Goal: Book appointment/travel/reservation

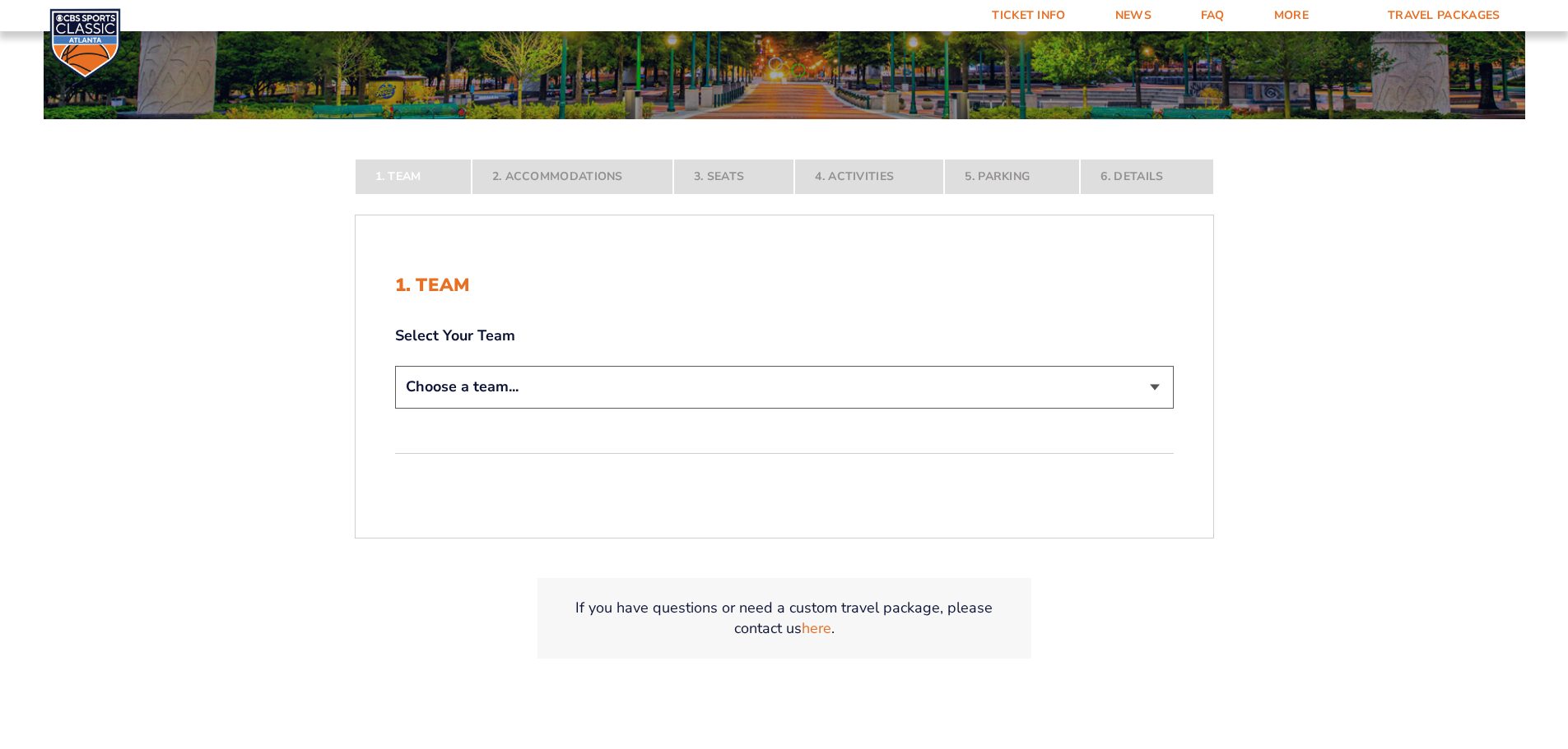
scroll to position [329, 0]
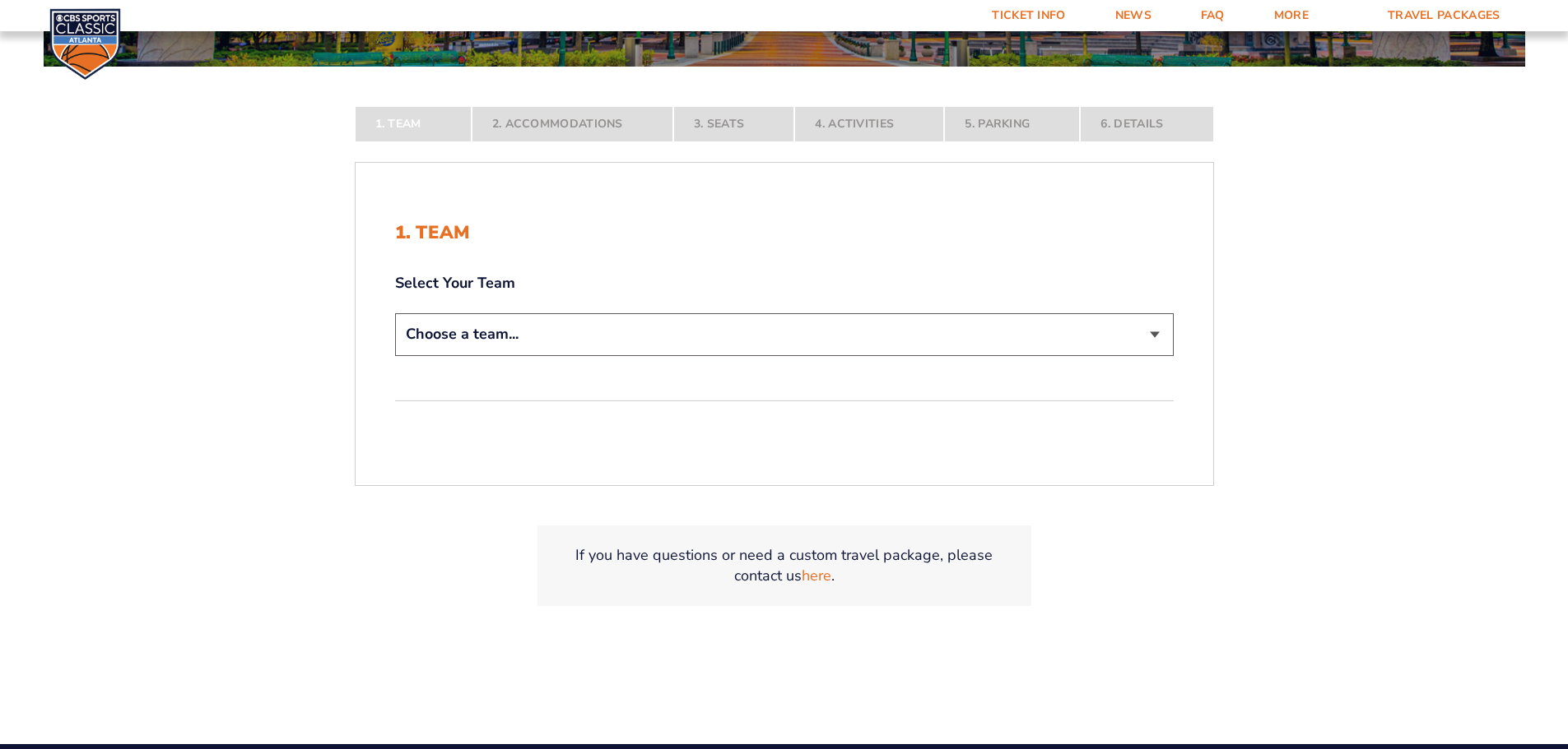
click at [1153, 334] on select "Choose a team... [US_STATE] Wildcats [US_STATE] State Buckeyes [US_STATE] Tar H…" at bounding box center [784, 334] width 779 height 42
select select "12956"
click at [395, 356] on select "Choose a team... [US_STATE] Wildcats [US_STATE] State Buckeyes [US_STATE] Tar H…" at bounding box center [784, 334] width 779 height 42
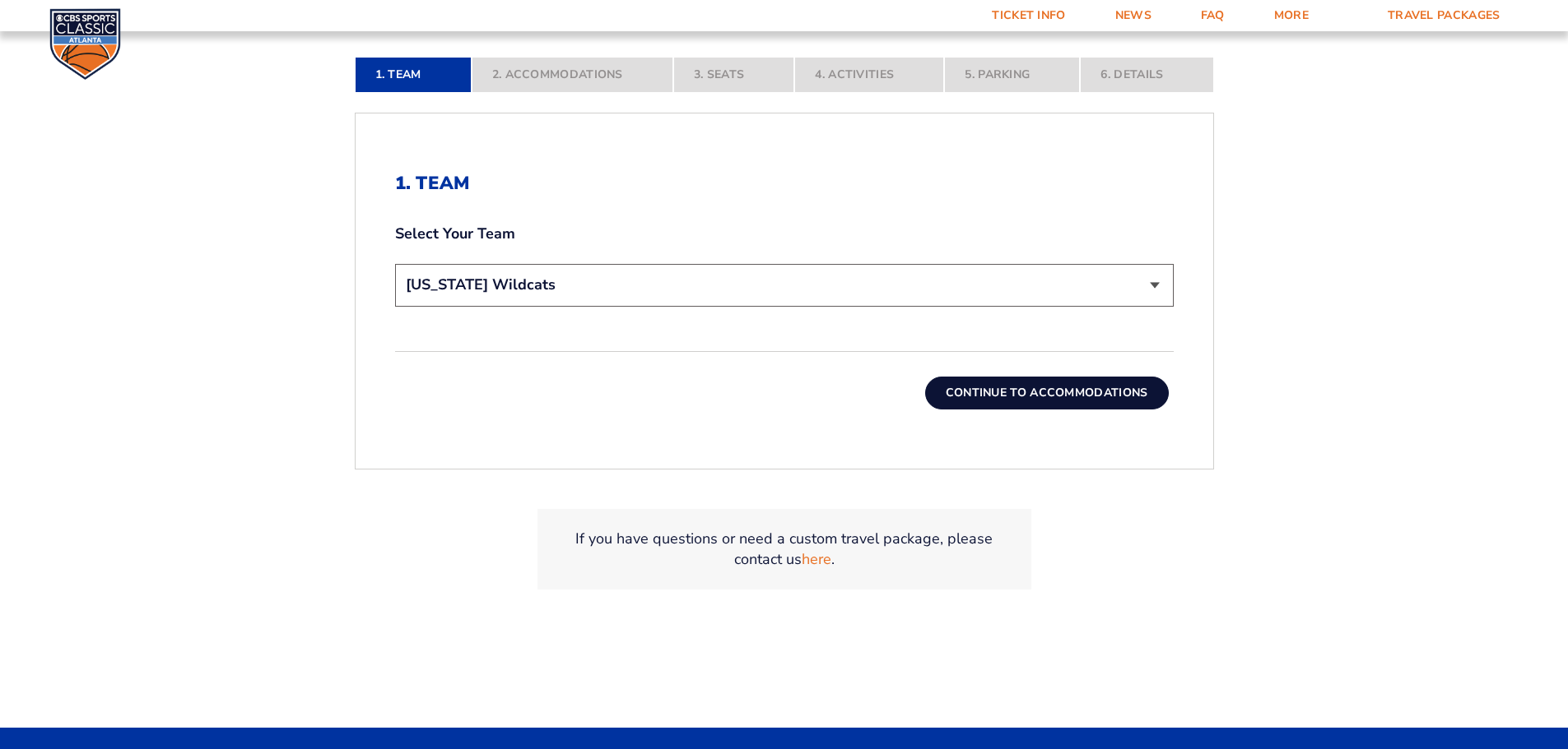
click at [1065, 395] on button "Continue To Accommodations" at bounding box center [1047, 392] width 243 height 33
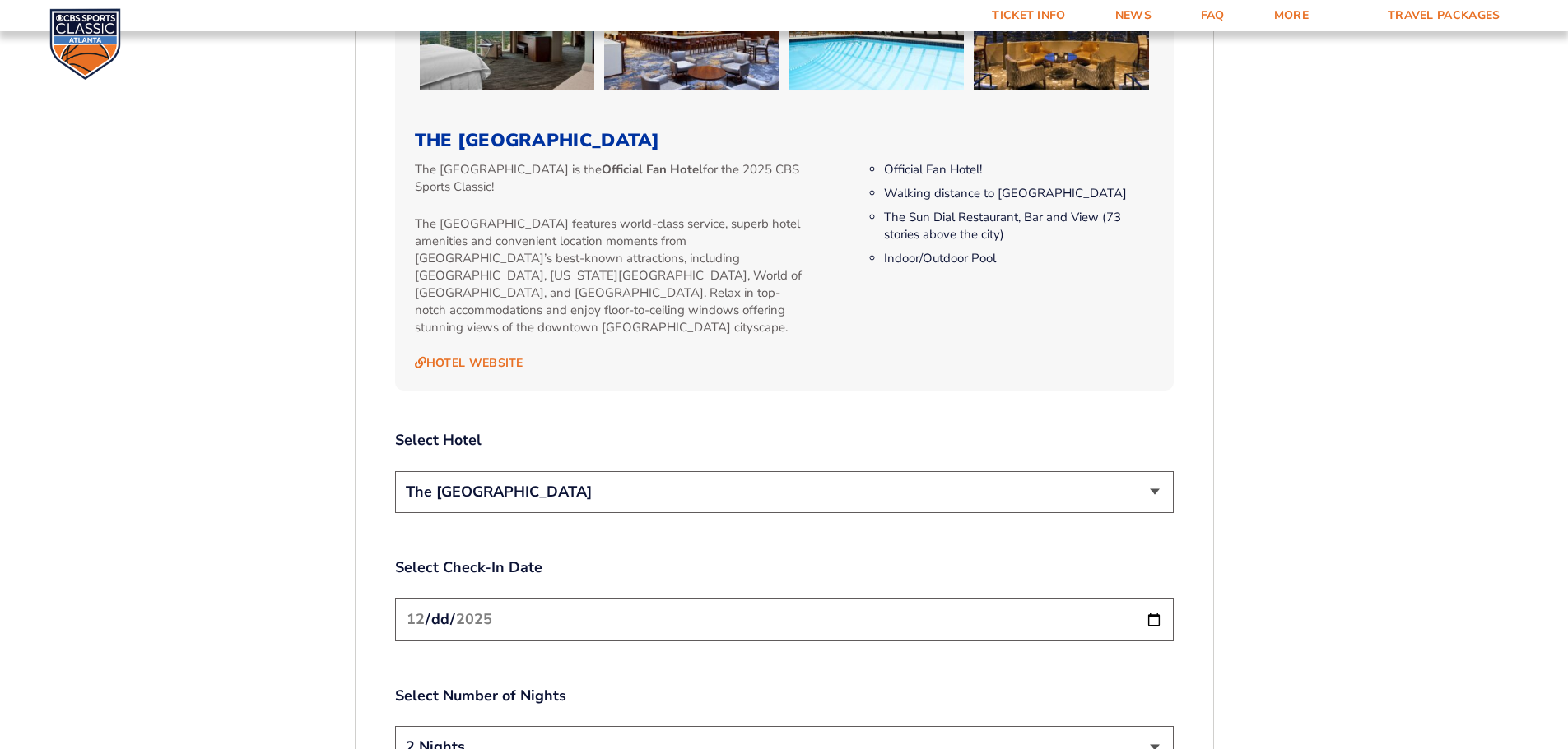
scroll to position [1835, 0]
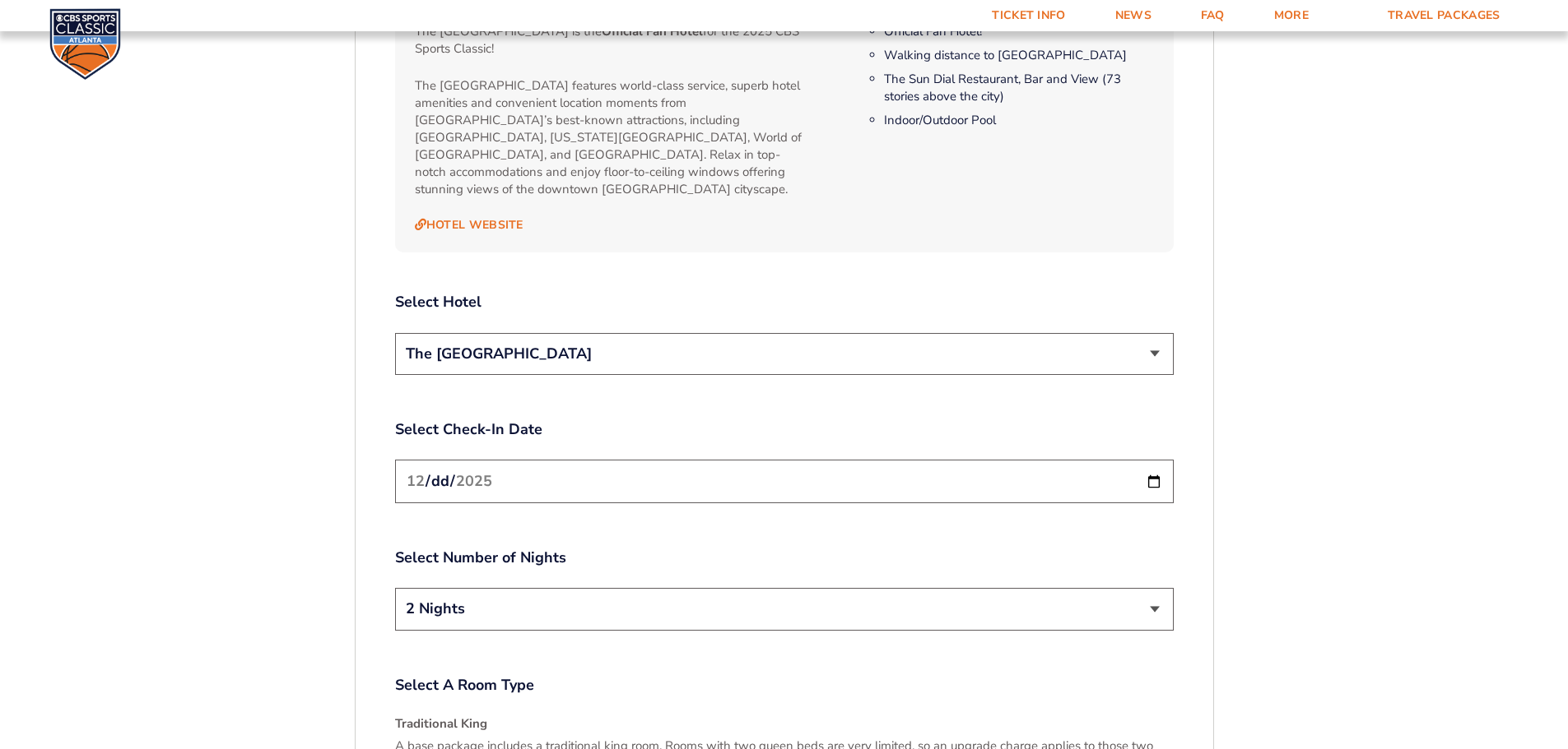
click at [1154, 333] on select "The [GEOGRAPHIC_DATA]" at bounding box center [784, 354] width 779 height 42
click at [1153, 333] on select "The [GEOGRAPHIC_DATA]" at bounding box center [784, 354] width 779 height 42
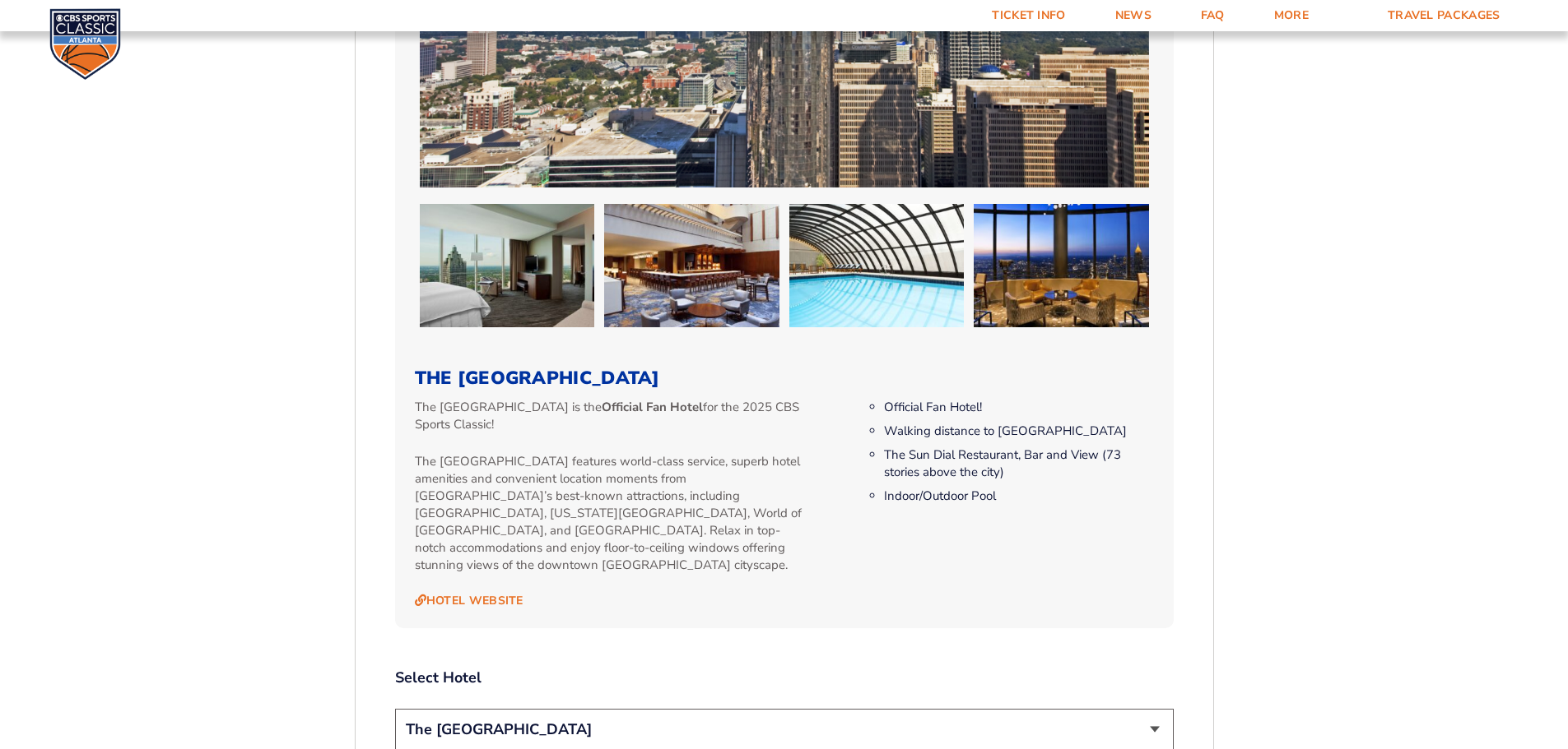
scroll to position [1588, 0]
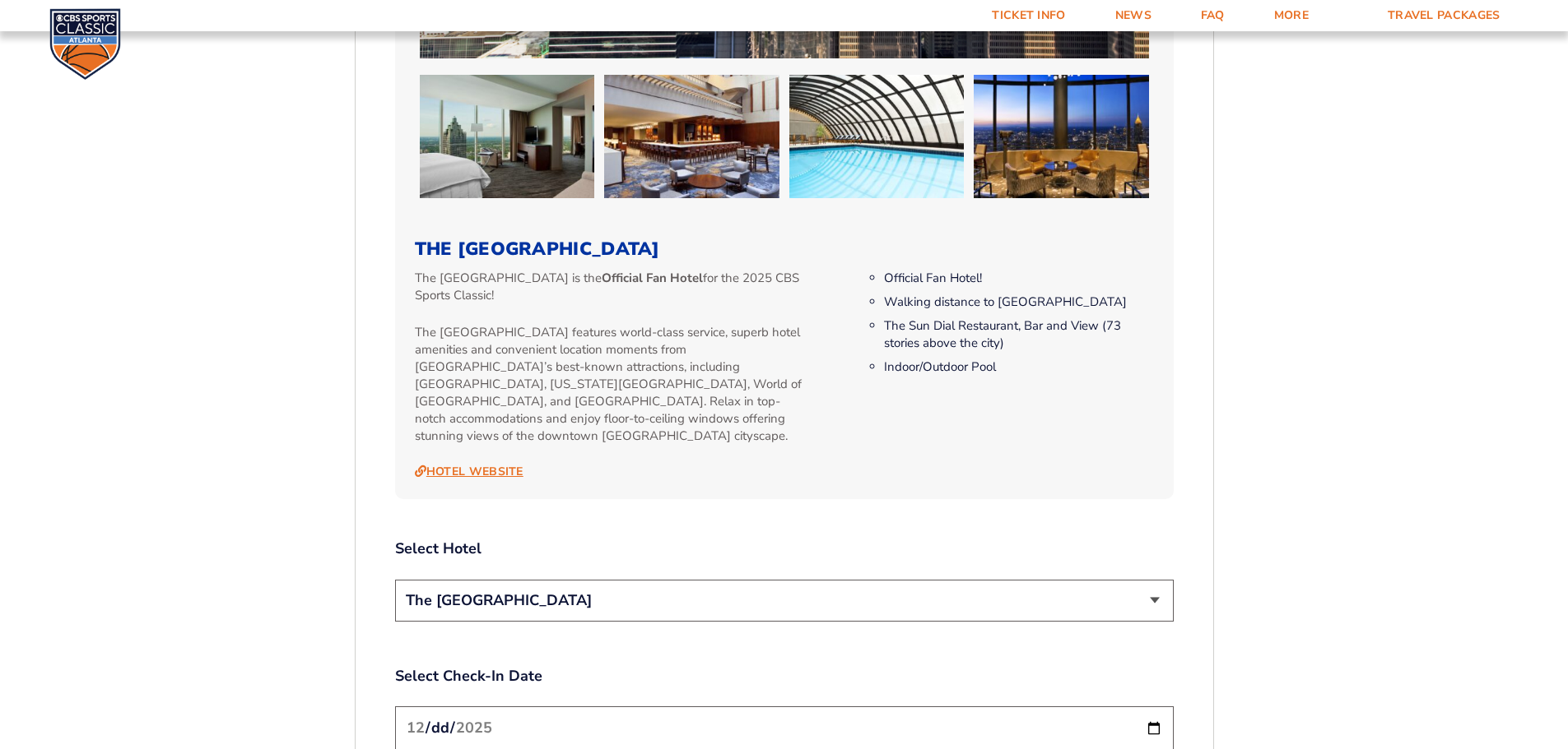
click at [463, 464] on link "Hotel Website" at bounding box center [468, 472] width 109 height 15
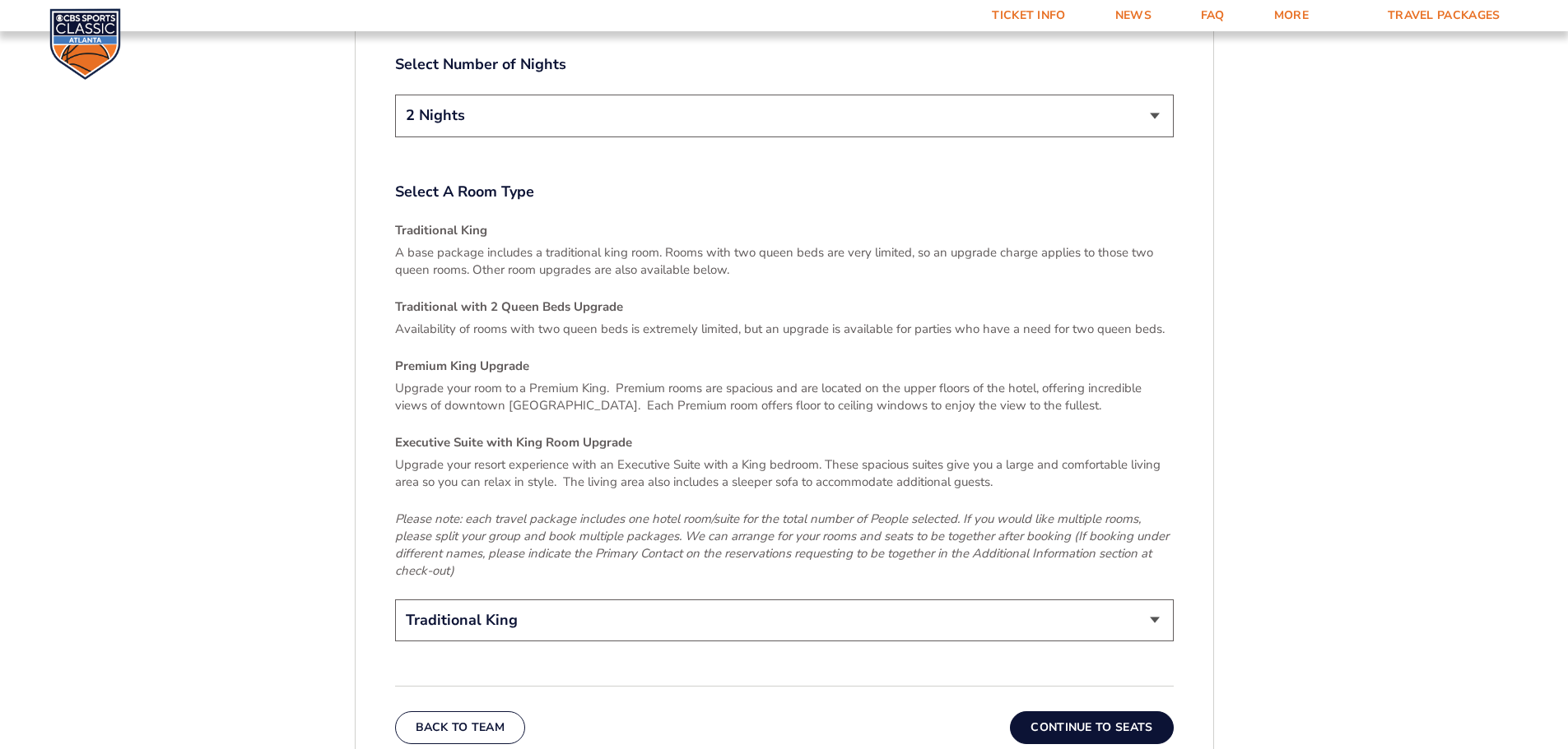
scroll to position [2411, 0]
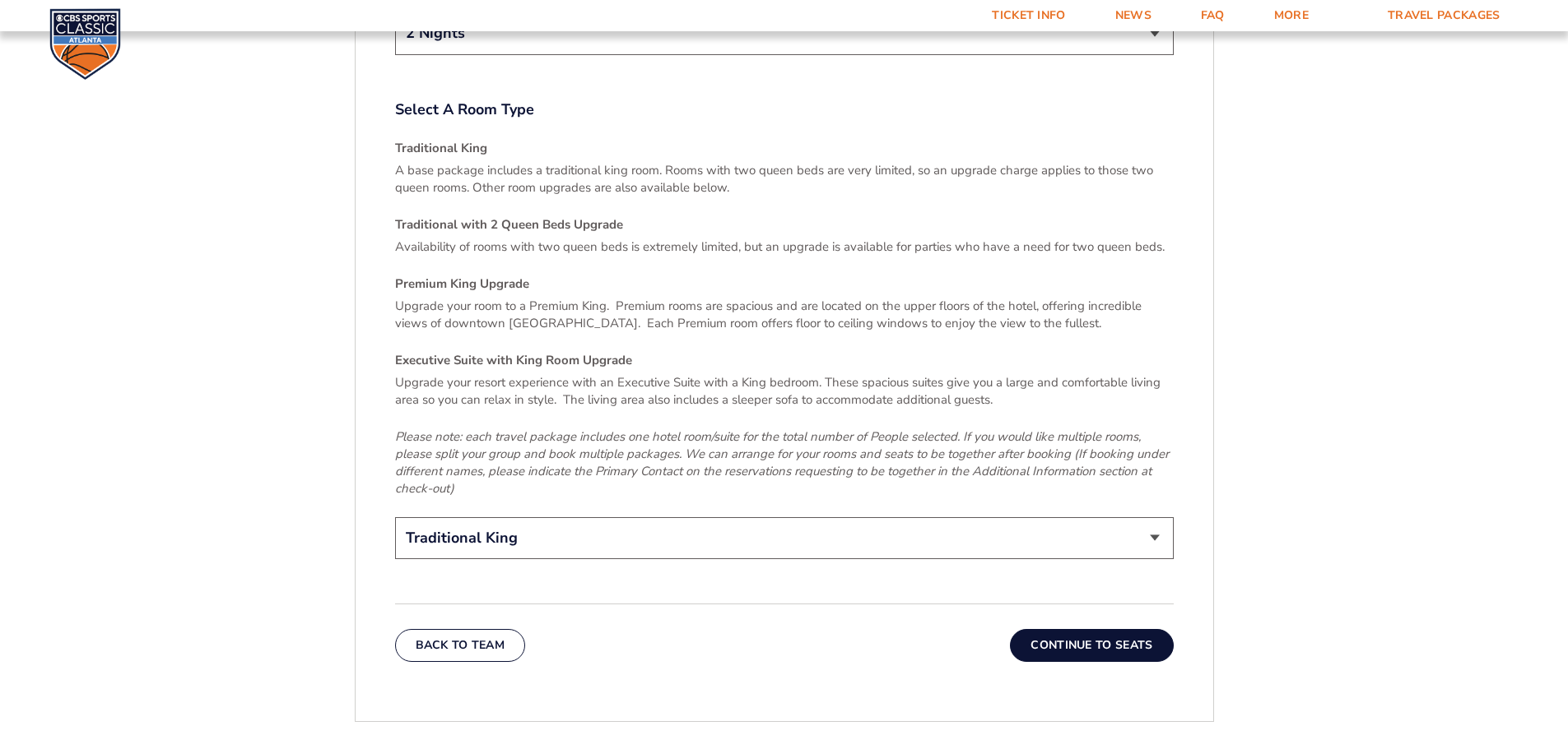
click at [556, 517] on select "Traditional King Traditional with 2 Queen Beds Upgrade (+$95 per night) Premium…" at bounding box center [784, 538] width 779 height 42
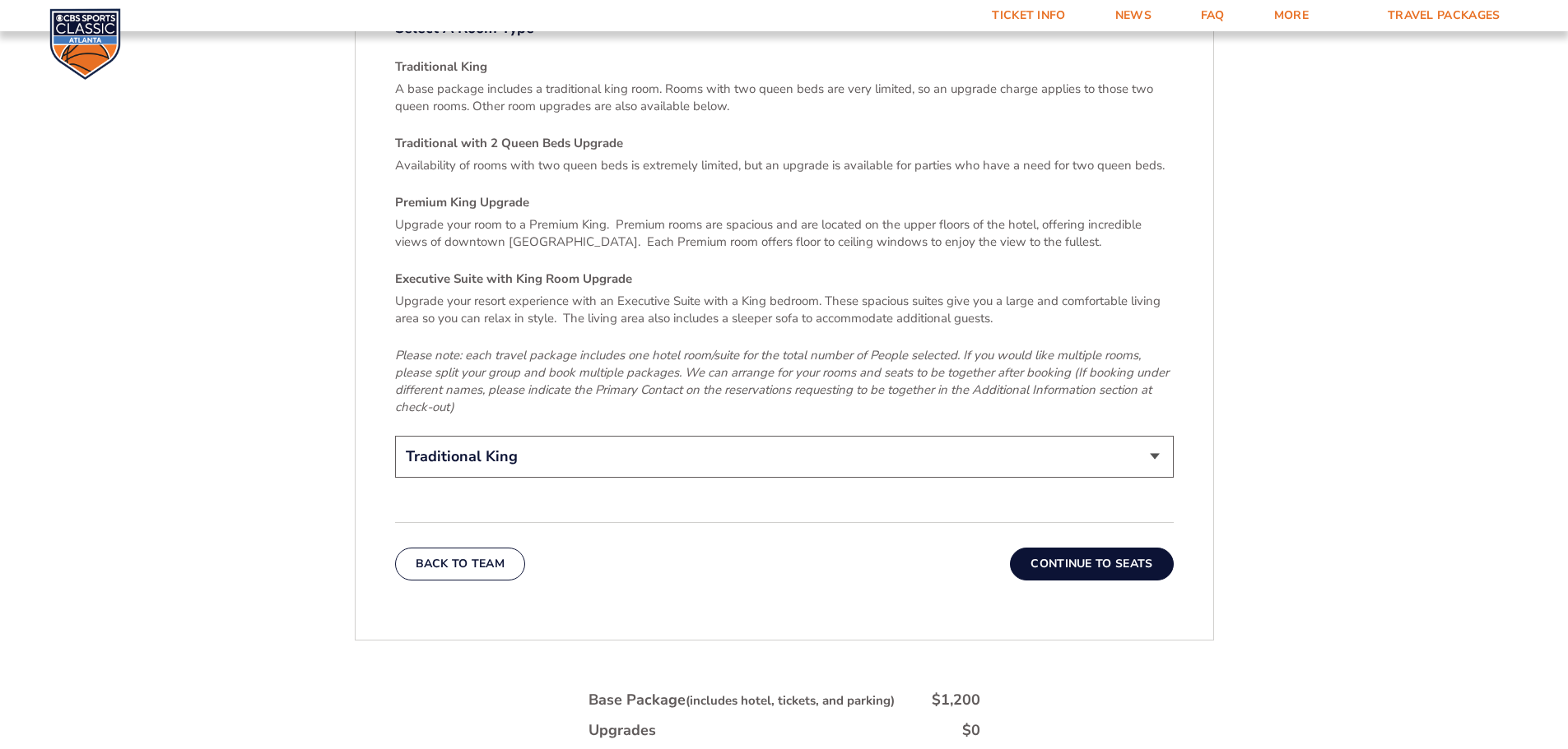
scroll to position [2493, 0]
click at [1077, 547] on button "Continue To Seats" at bounding box center [1091, 563] width 163 height 33
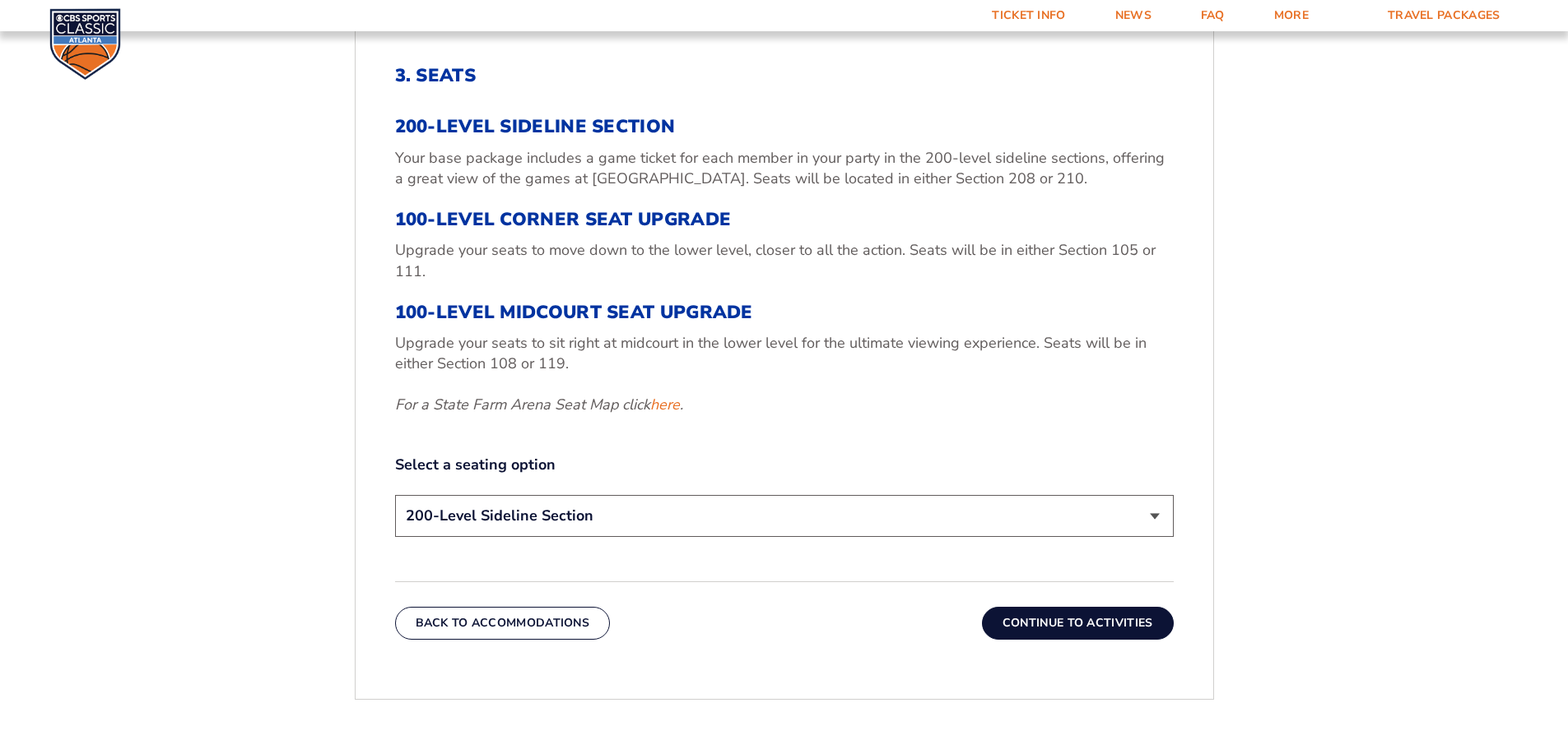
scroll to position [684, 0]
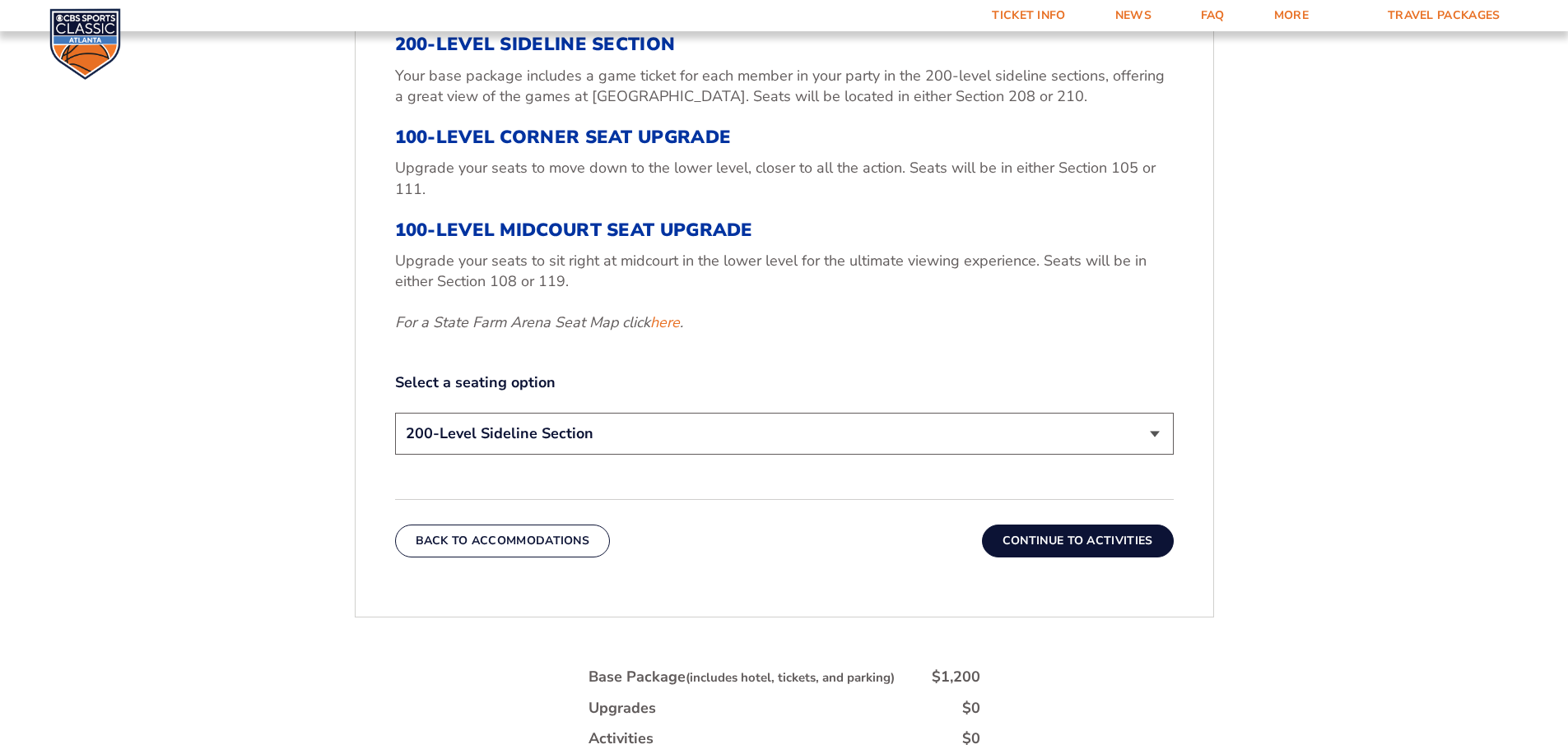
click at [1154, 429] on select "200-Level Sideline Section 100-Level Corner Seat Upgrade (+$120 per person) 100…" at bounding box center [784, 434] width 779 height 42
select select "100-Level Corner Seat Upgrade"
click at [395, 413] on select "200-Level Sideline Section 100-Level Corner Seat Upgrade (+$120 per person) 100…" at bounding box center [784, 434] width 779 height 42
click at [1165, 428] on select "200-Level Sideline Section 100-Level Corner Seat Upgrade (+$120 per person) 100…" at bounding box center [784, 434] width 779 height 42
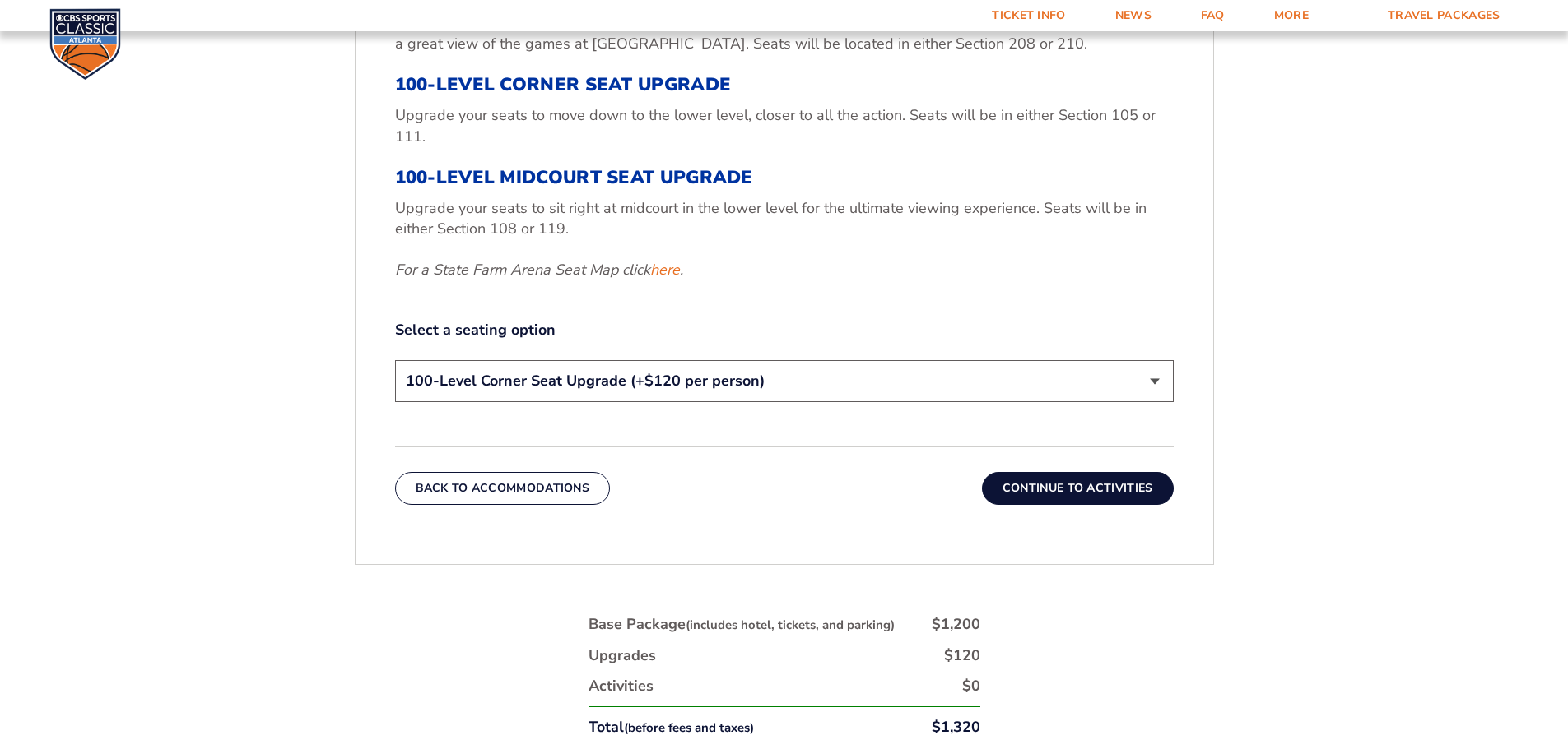
scroll to position [766, 0]
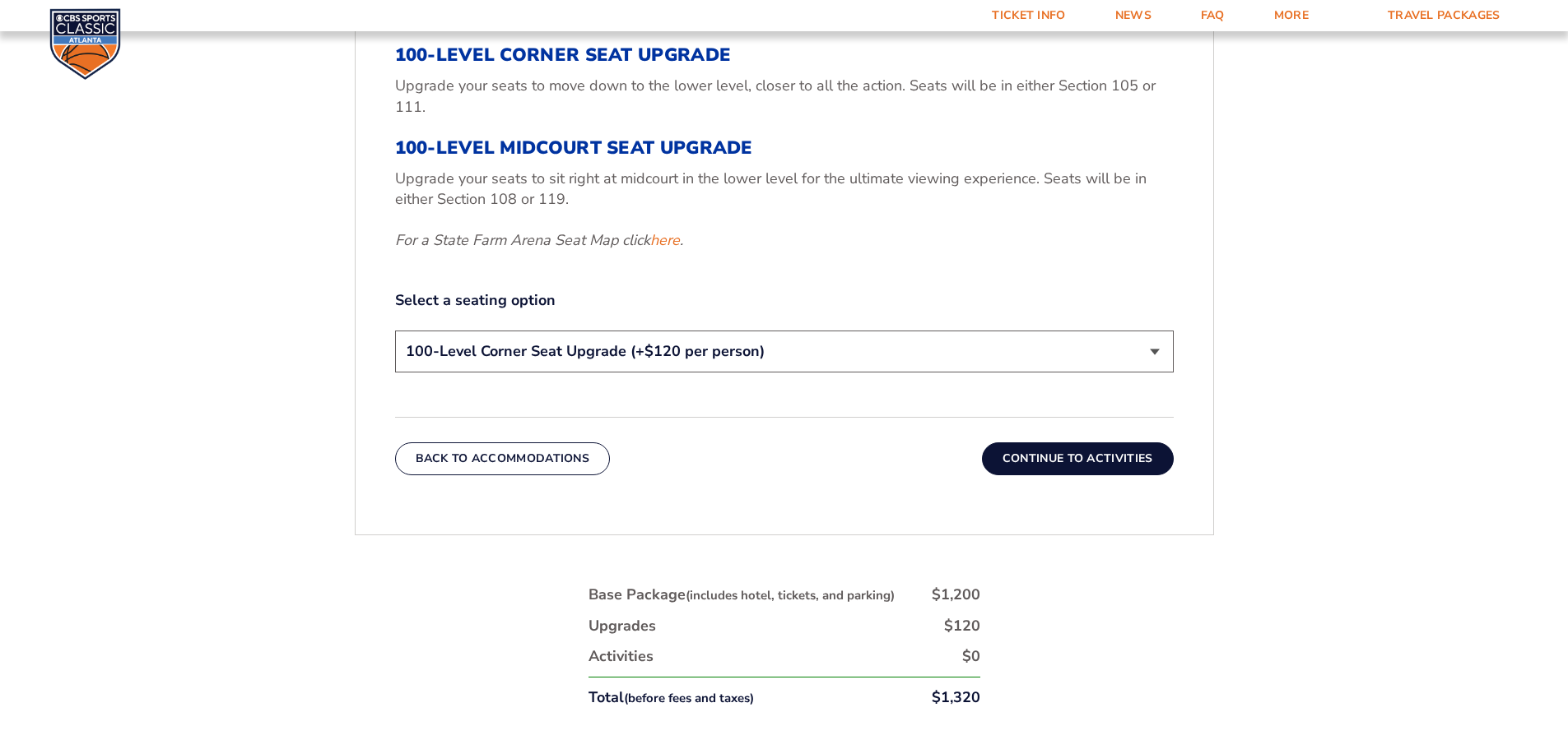
click at [1046, 458] on button "Continue To Activities" at bounding box center [1078, 459] width 192 height 33
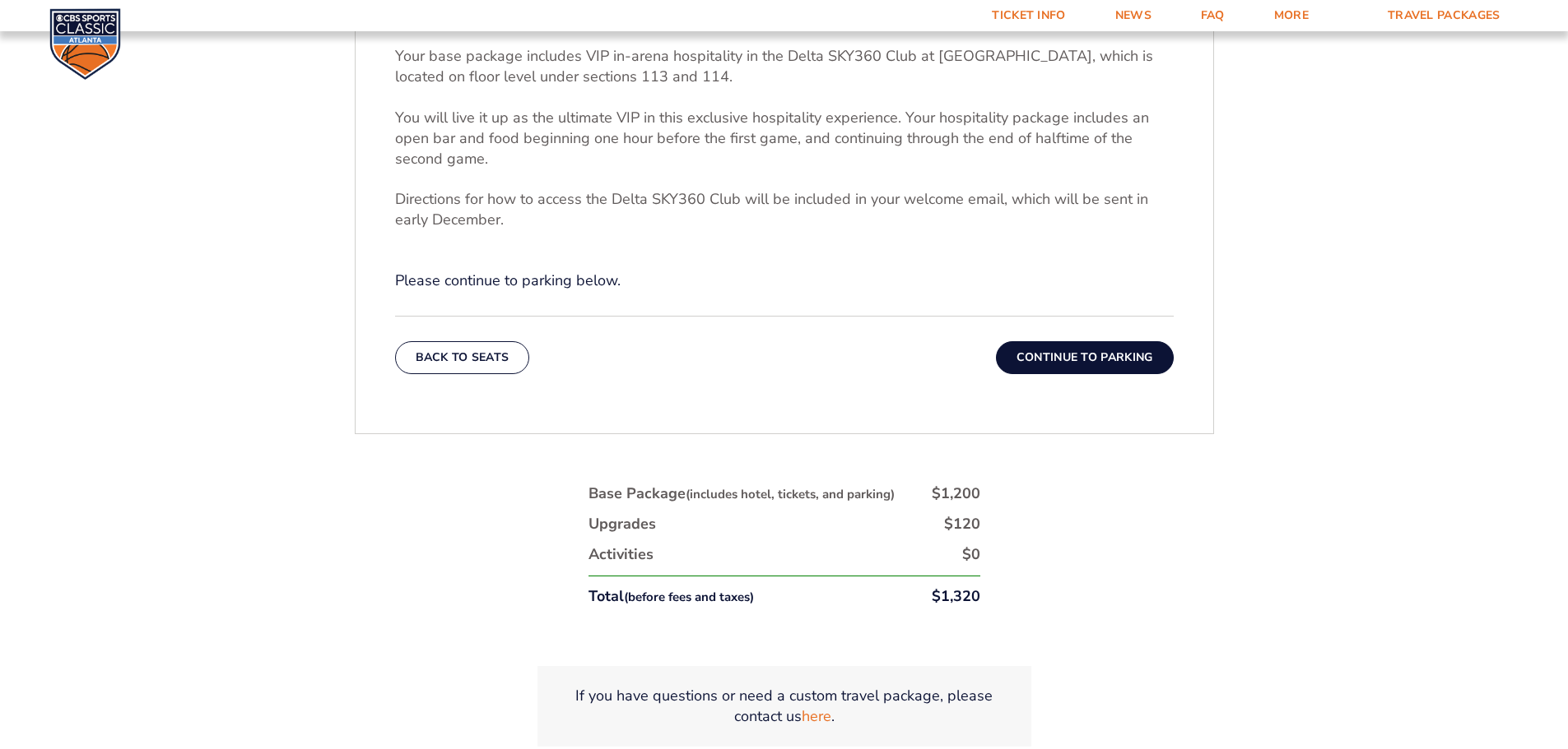
scroll to position [684, 0]
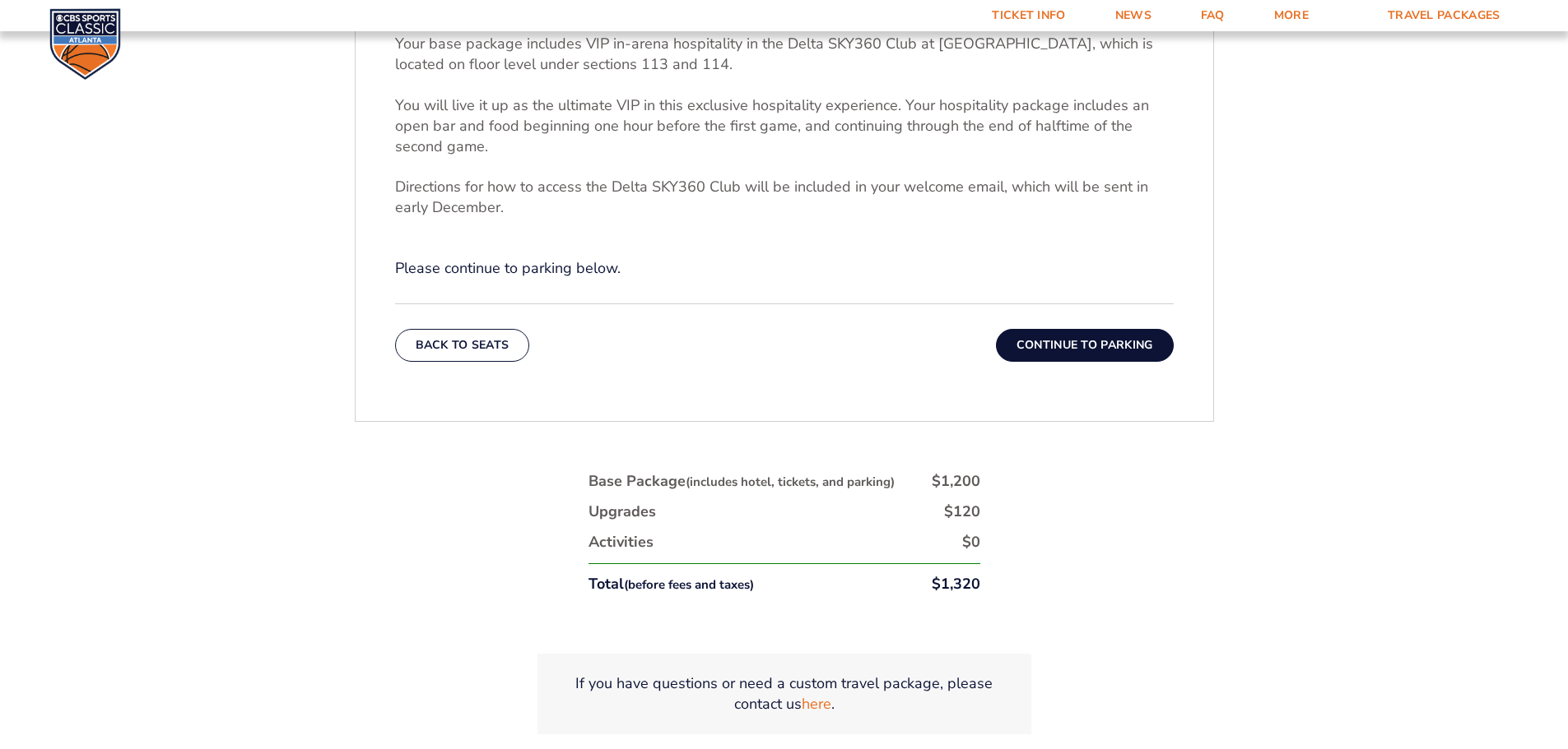
click at [1100, 342] on button "Continue To Parking" at bounding box center [1084, 345] width 178 height 33
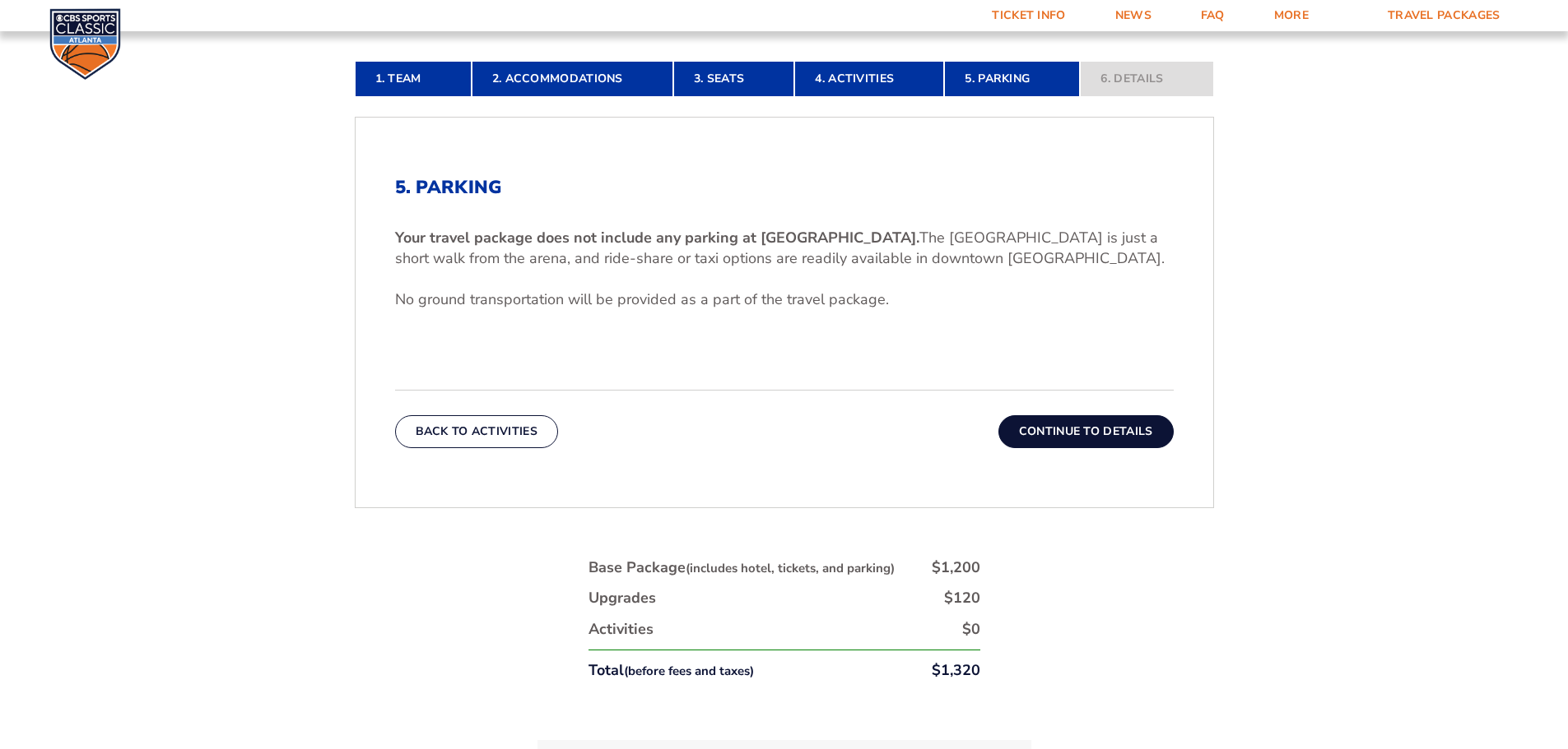
scroll to position [519, 0]
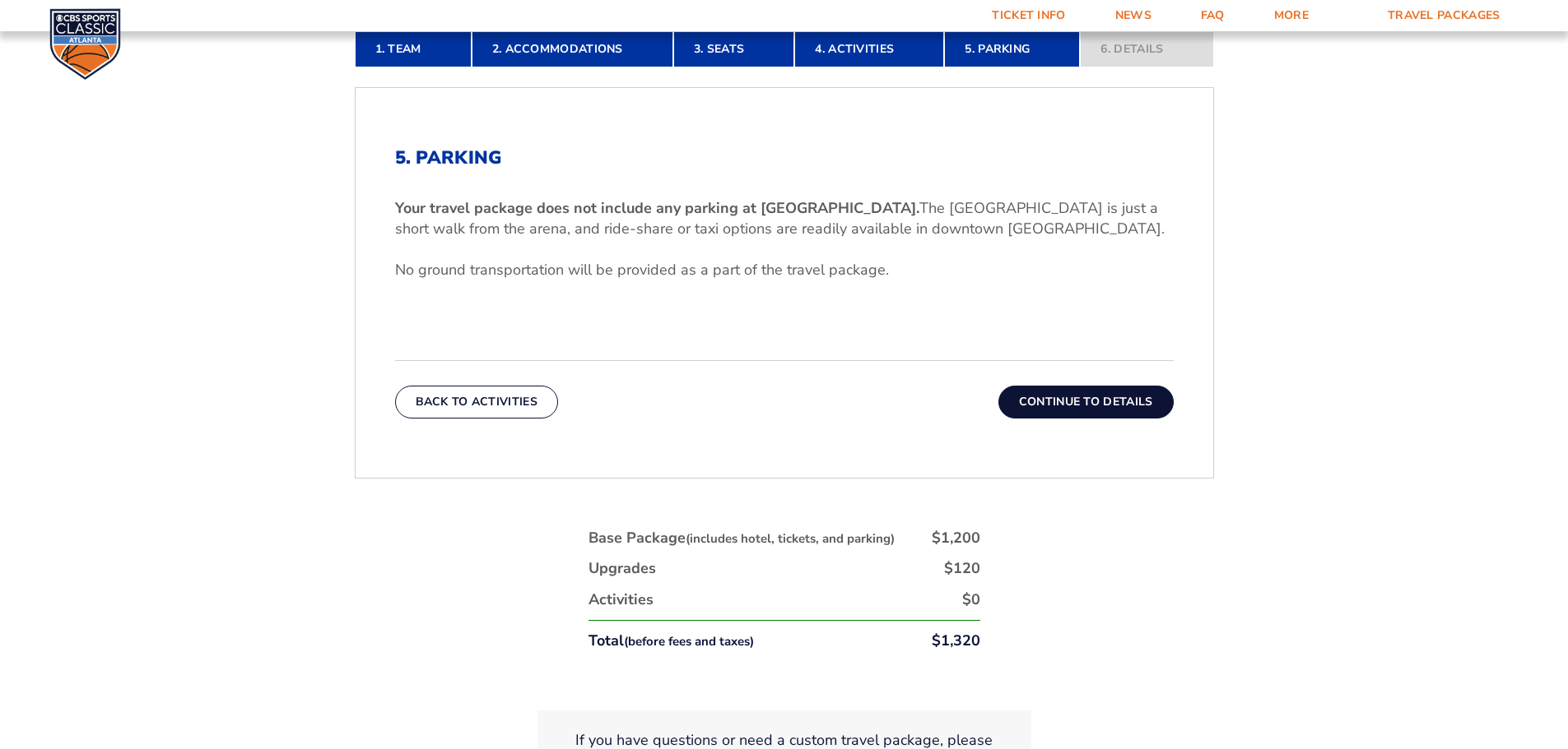
click at [1070, 401] on button "Continue To Details" at bounding box center [1085, 402] width 175 height 33
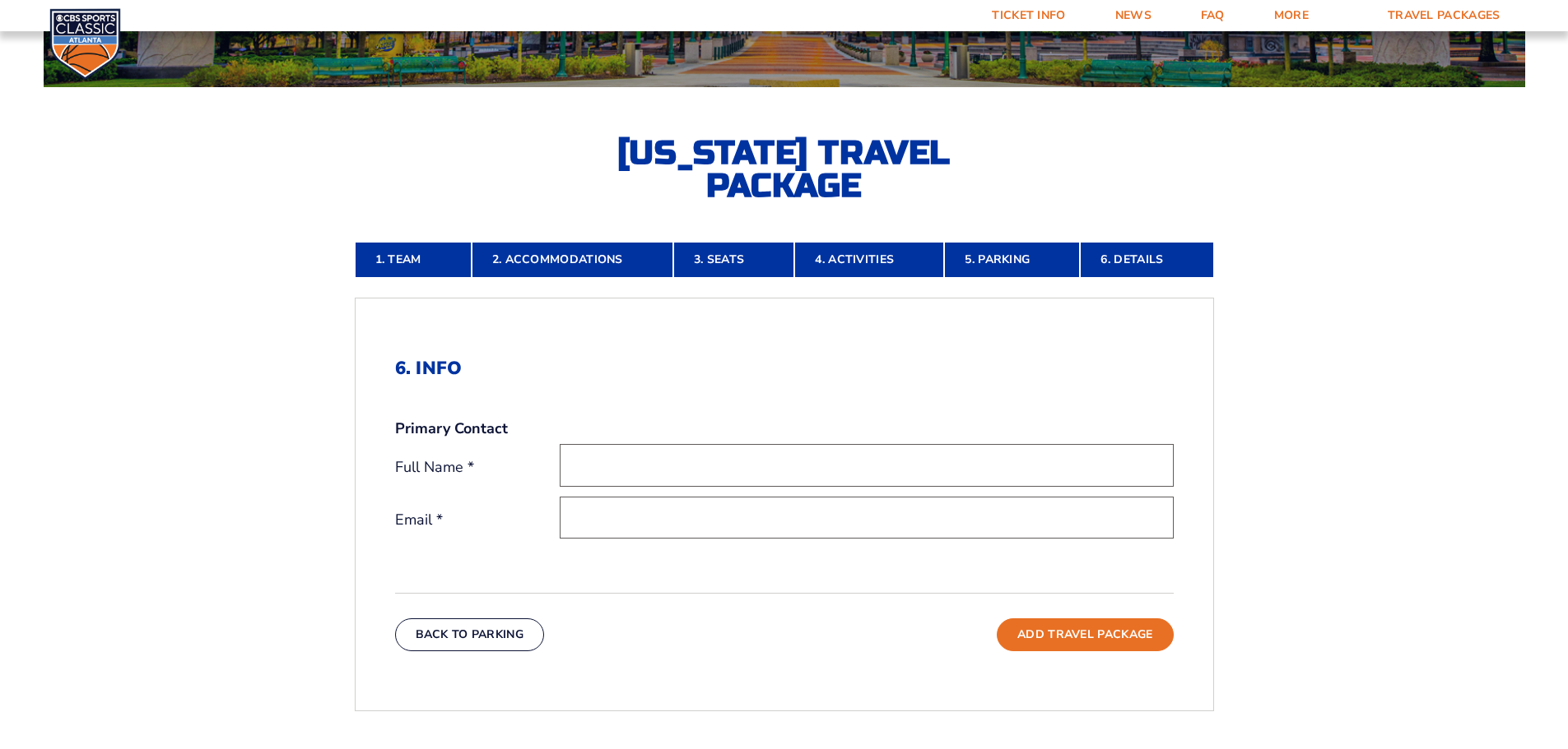
scroll to position [272, 0]
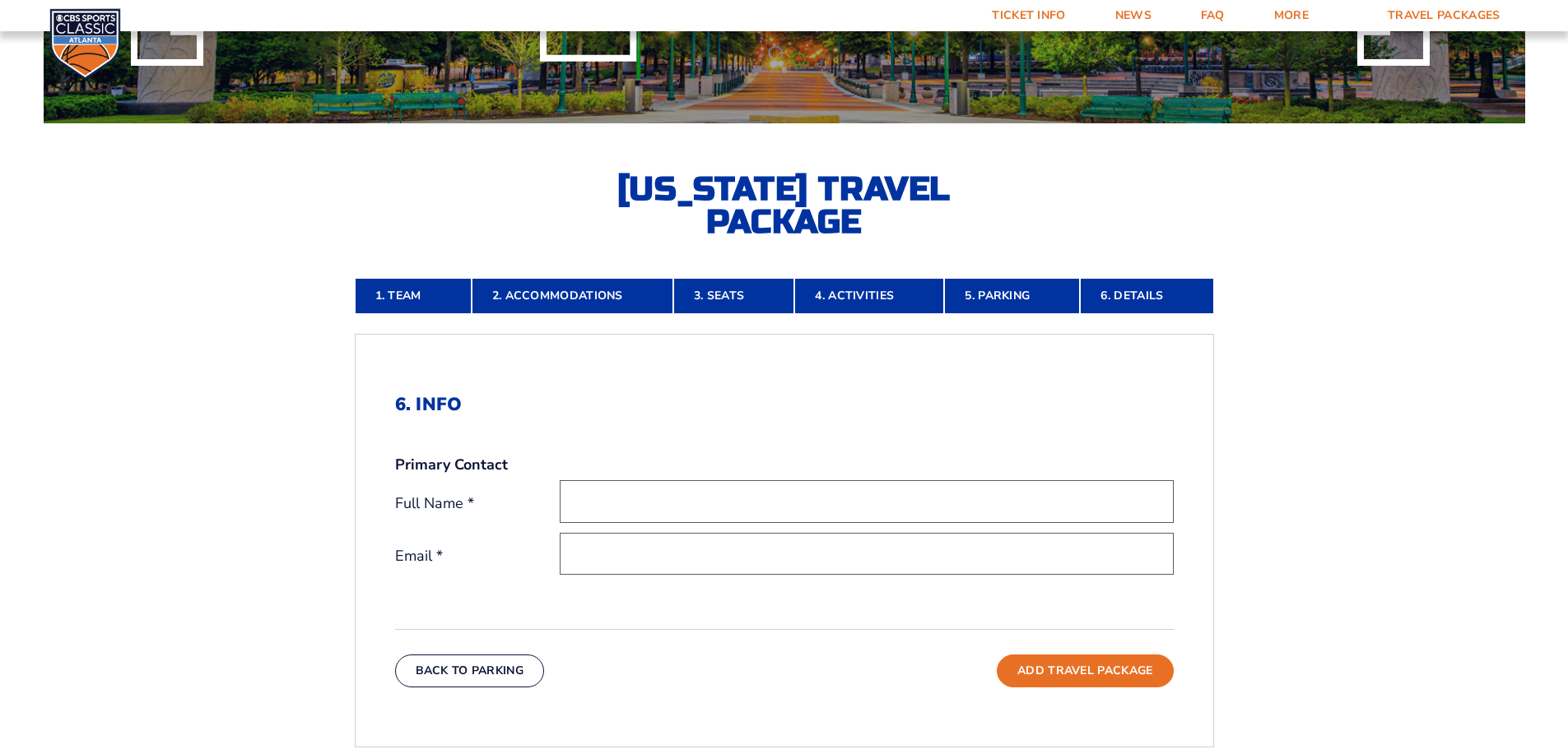
click at [451, 669] on button "Back To Parking" at bounding box center [469, 671] width 150 height 33
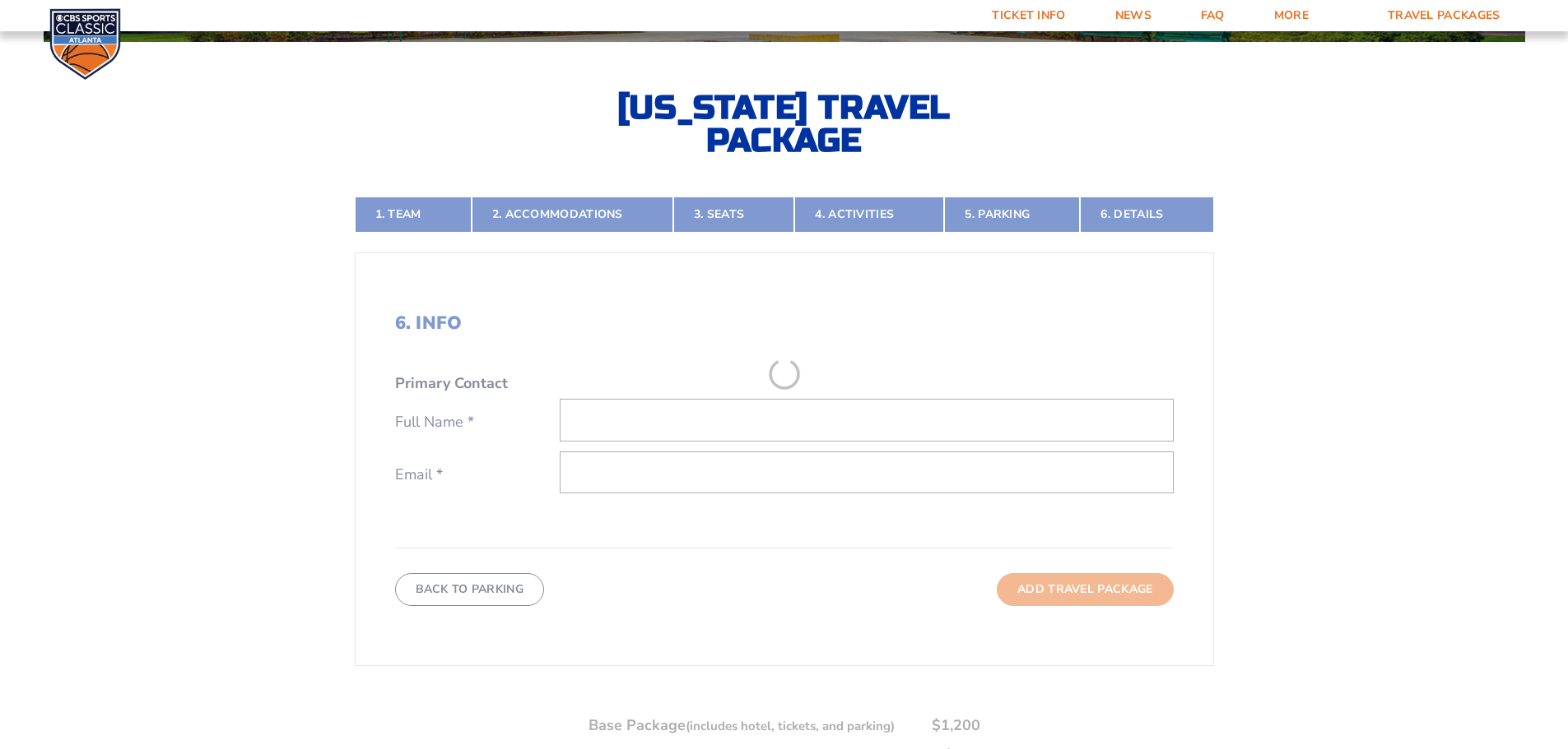
scroll to position [355, 0]
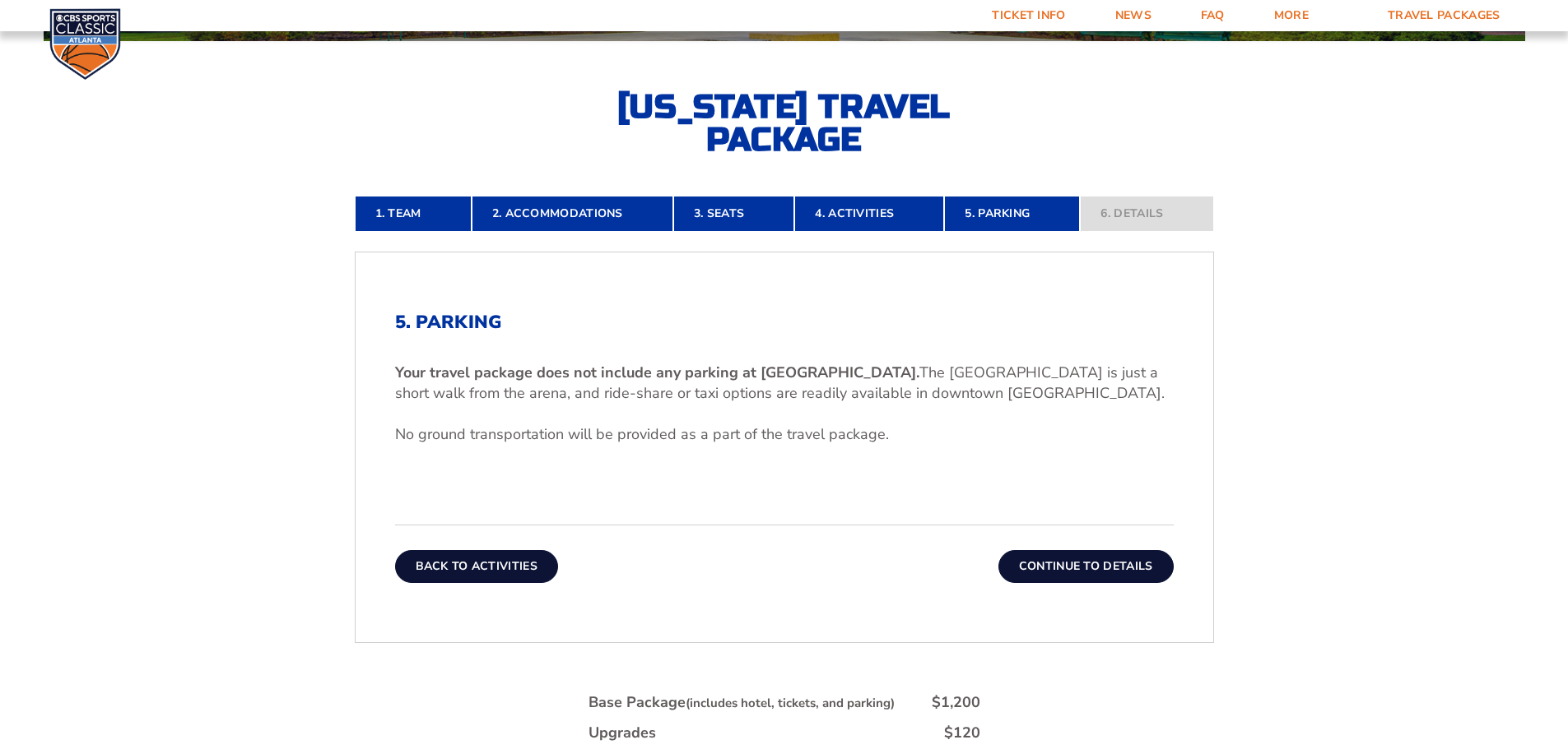
click at [460, 574] on button "Back To Activities" at bounding box center [476, 566] width 163 height 33
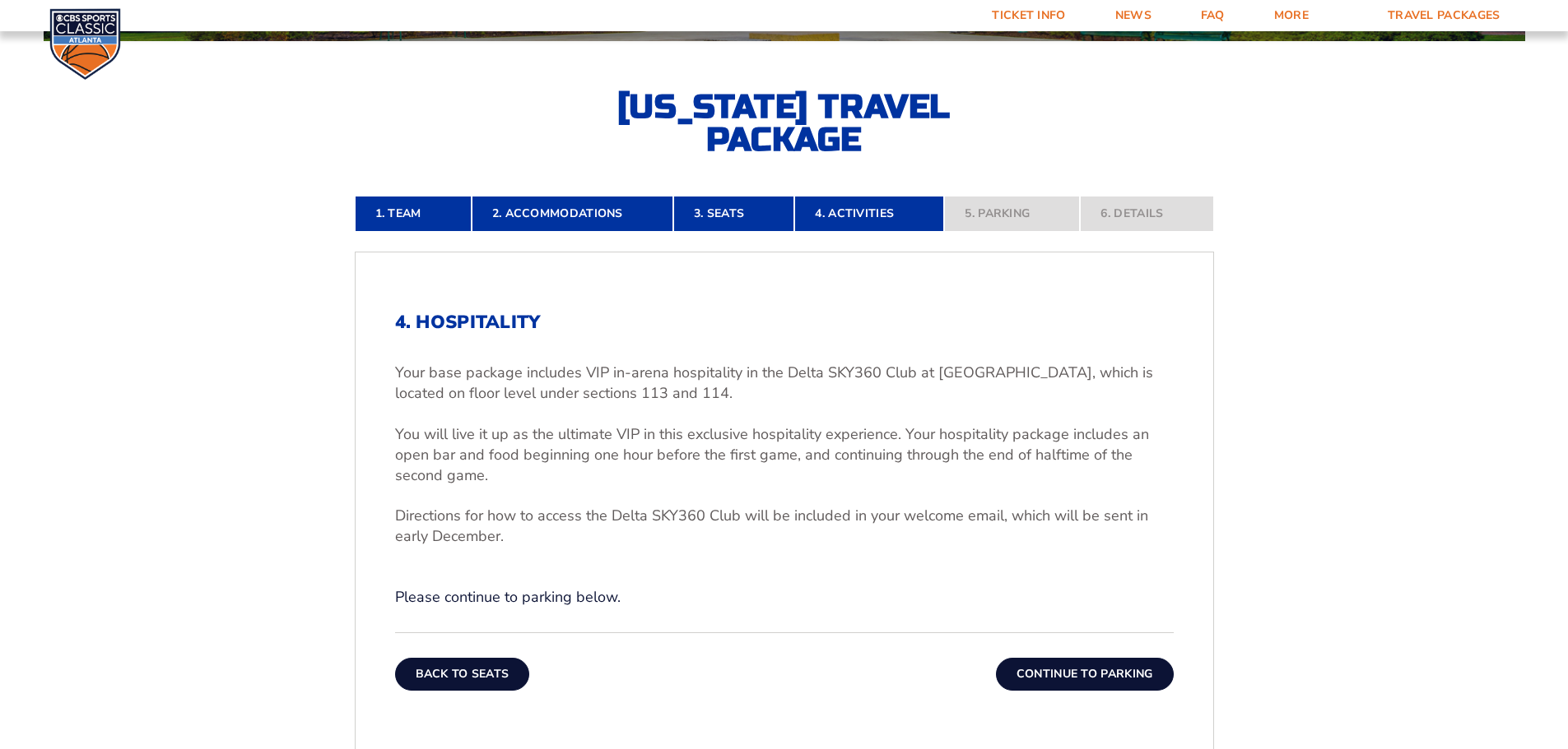
click at [478, 674] on button "Back To Seats" at bounding box center [462, 674] width 135 height 33
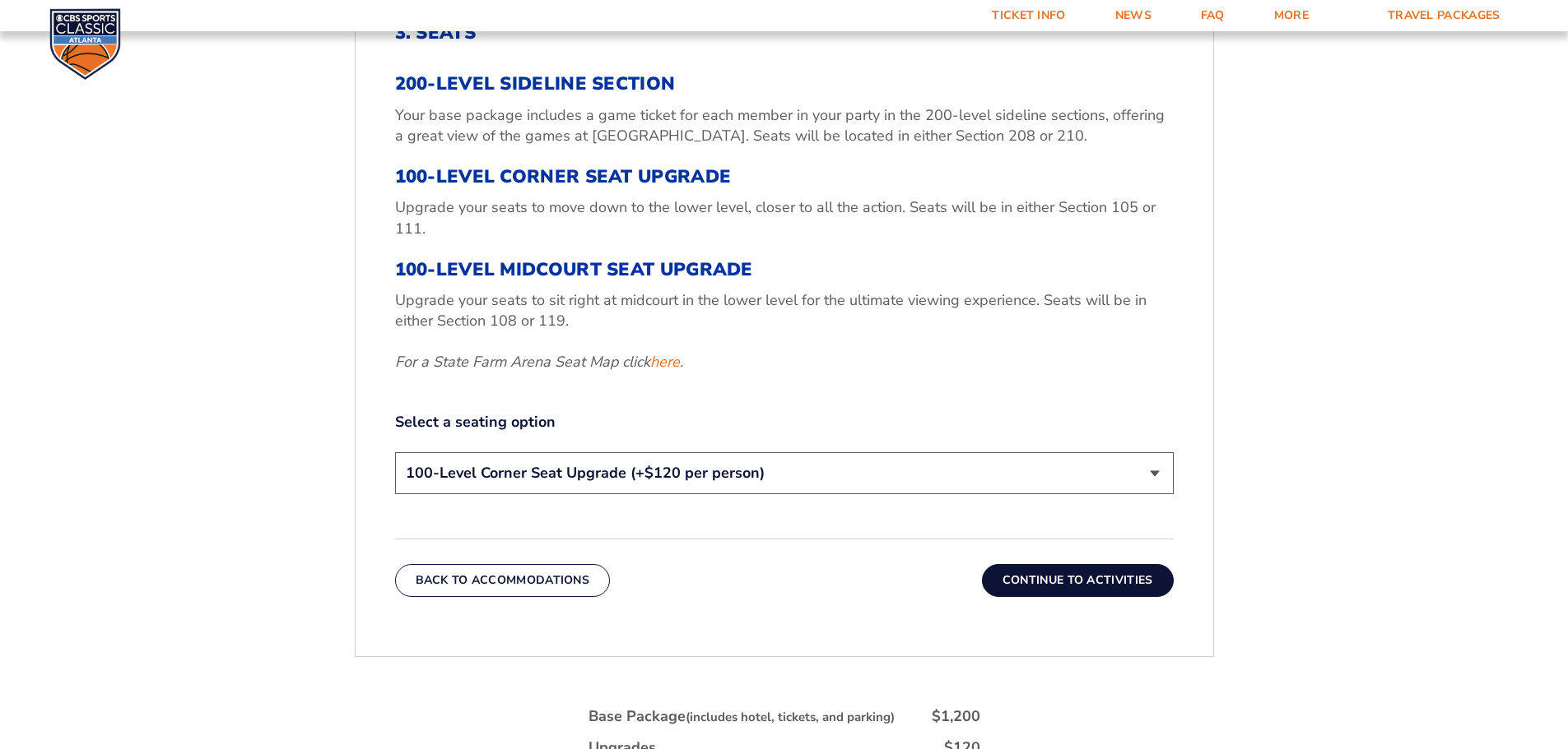
scroll to position [684, 0]
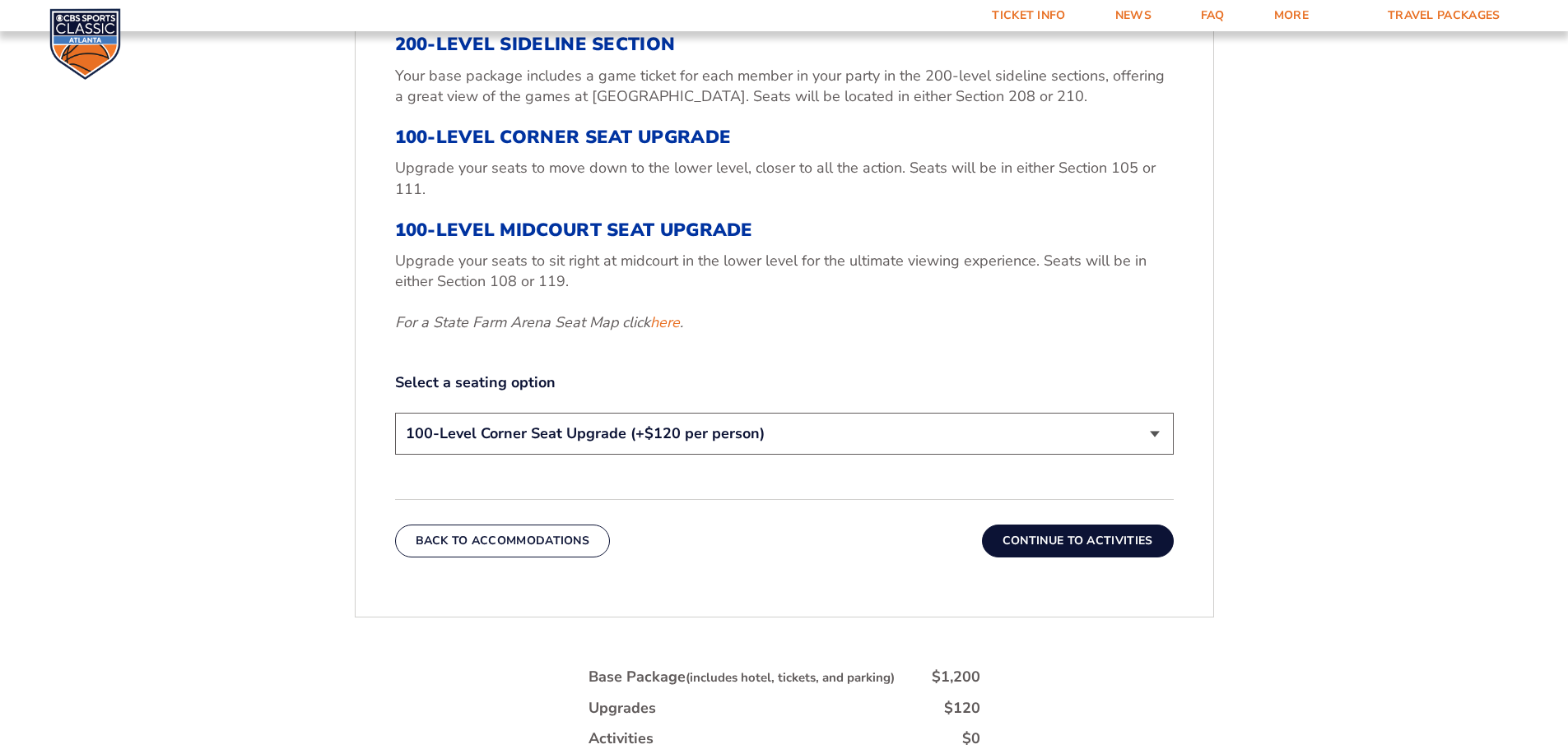
click at [489, 554] on button "Back To Accommodations" at bounding box center [502, 541] width 216 height 33
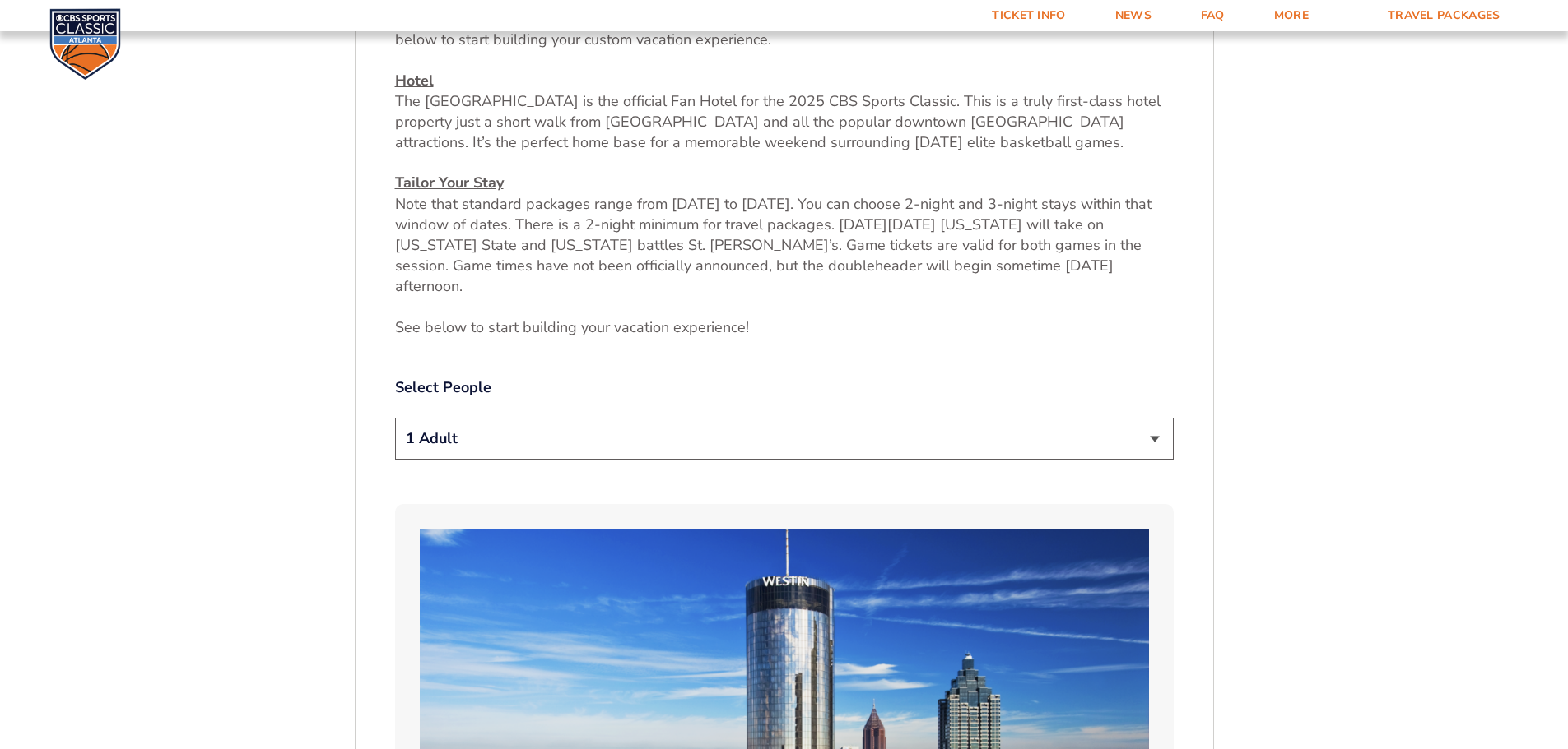
scroll to position [766, 0]
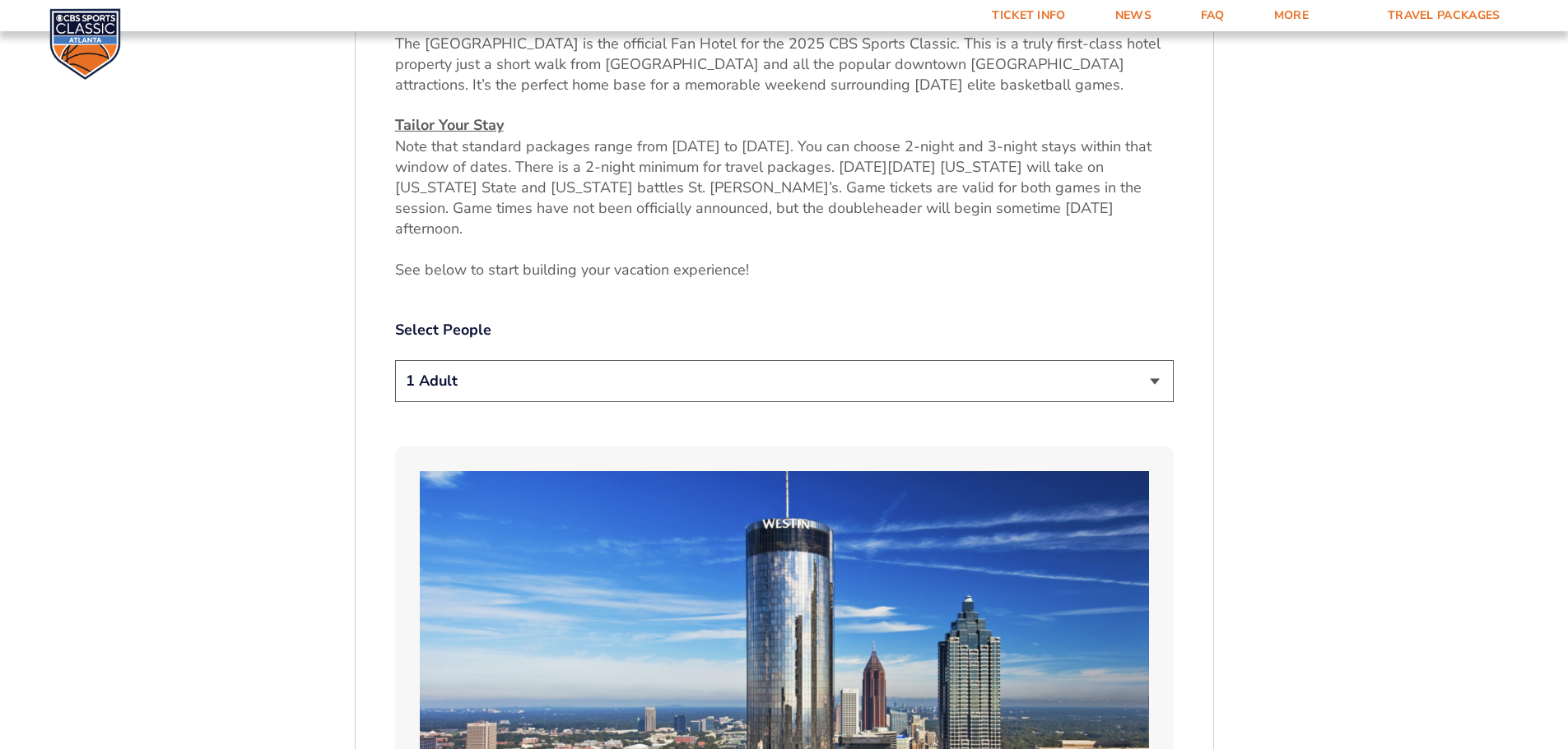
click at [1150, 361] on select "1 Adult 2 Adults 3 Adults 4 Adults 2 Adults + 1 Child 2 Adults + 2 Children 2 A…" at bounding box center [784, 381] width 779 height 42
select select "2 Adults"
click at [395, 360] on select "1 Adult 2 Adults 3 Adults 4 Adults 2 Adults + 1 Child 2 Adults + 2 Children 2 A…" at bounding box center [784, 381] width 779 height 42
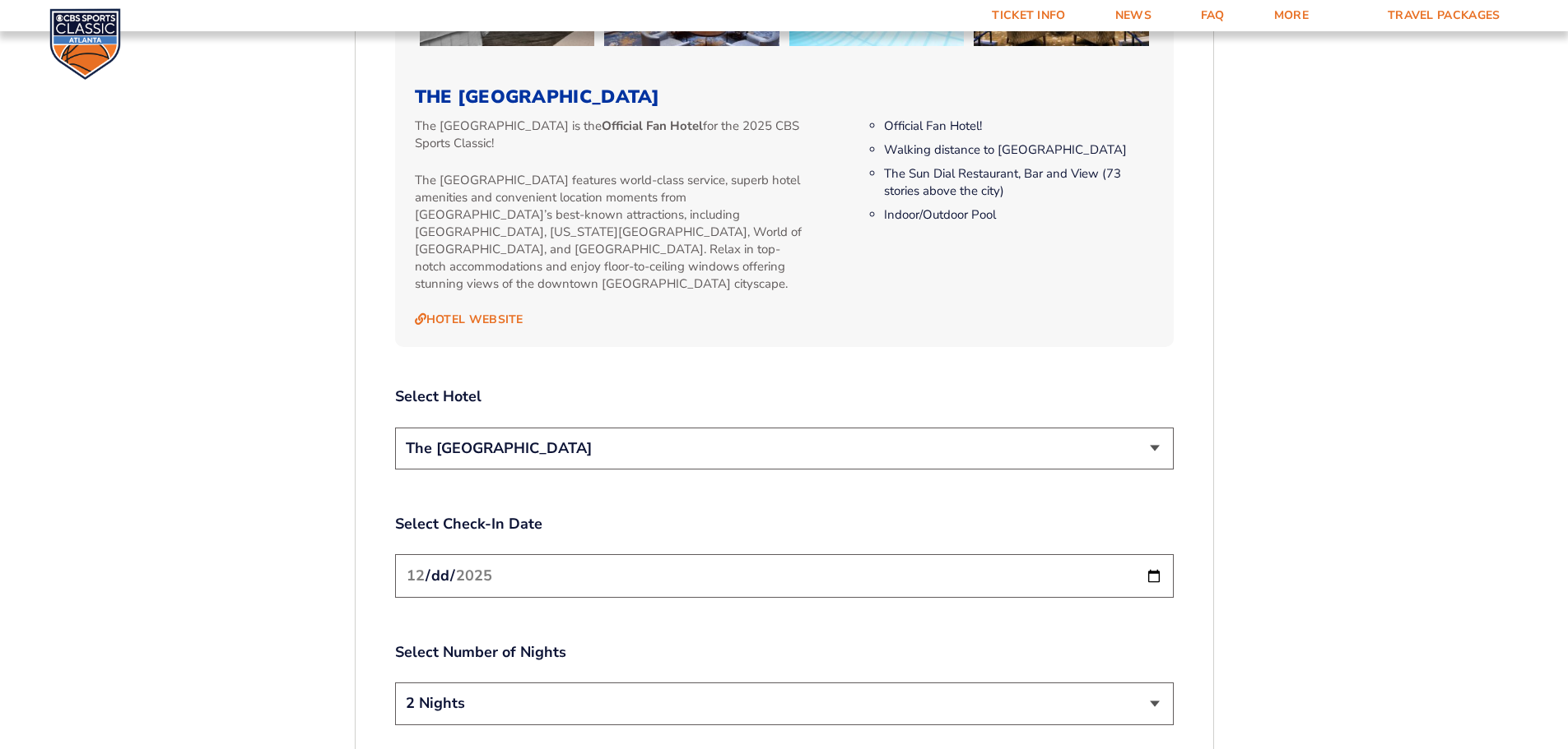
scroll to position [1727, 0]
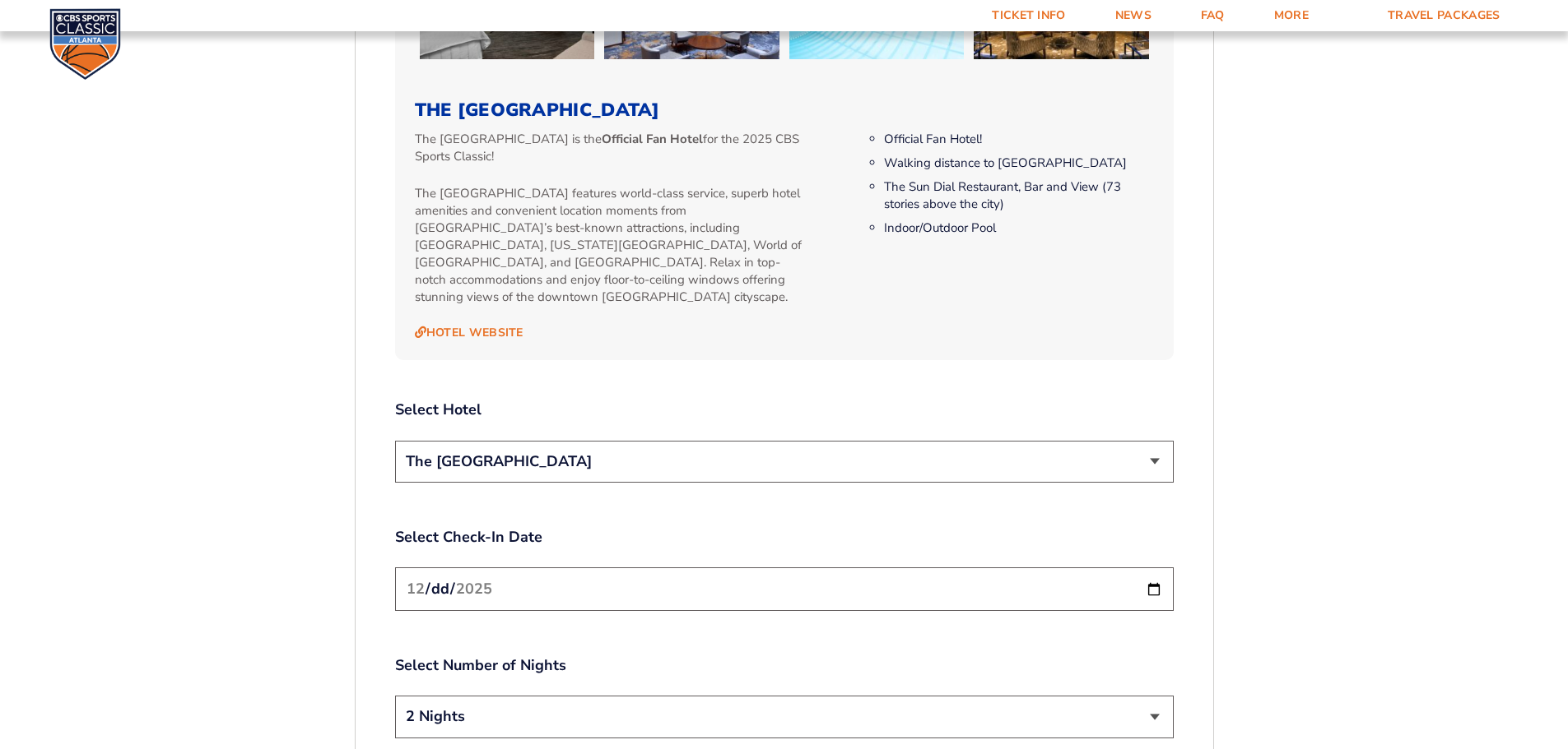
click at [982, 441] on select "The [GEOGRAPHIC_DATA]" at bounding box center [784, 462] width 779 height 42
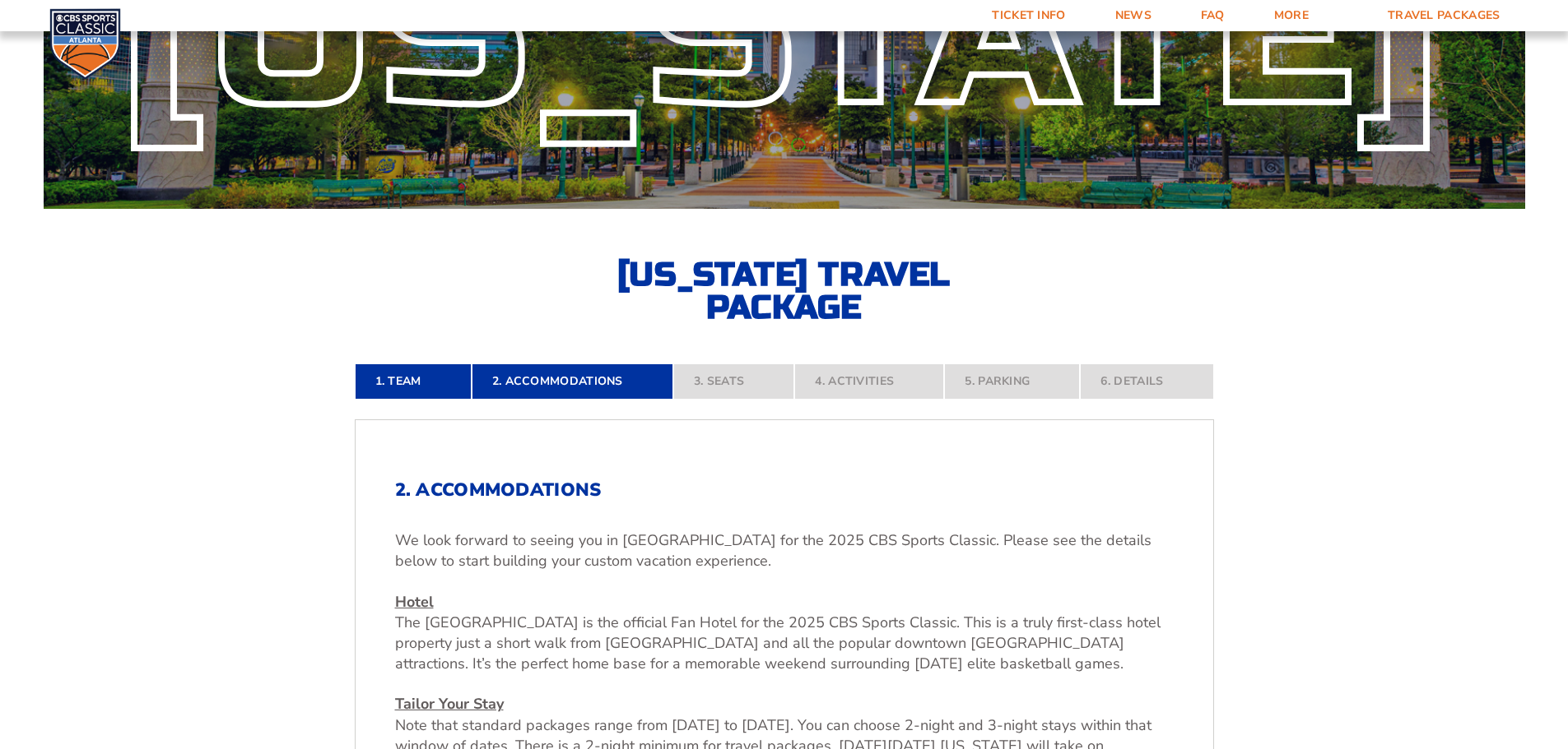
scroll to position [0, 0]
